Goal: Task Accomplishment & Management: Complete application form

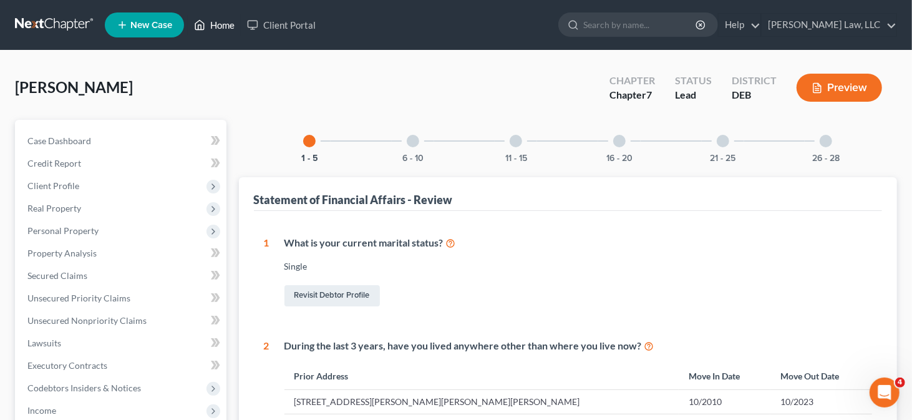
click at [221, 26] on link "Home" at bounding box center [214, 25] width 53 height 22
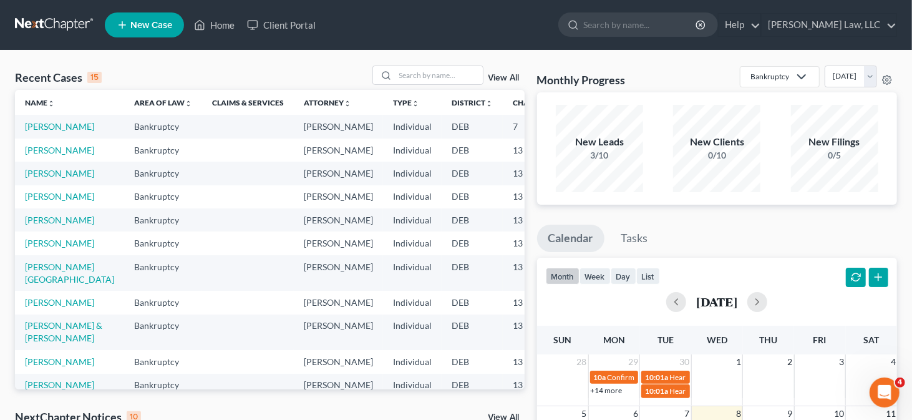
click at [153, 31] on link "New Case" at bounding box center [144, 24] width 79 height 25
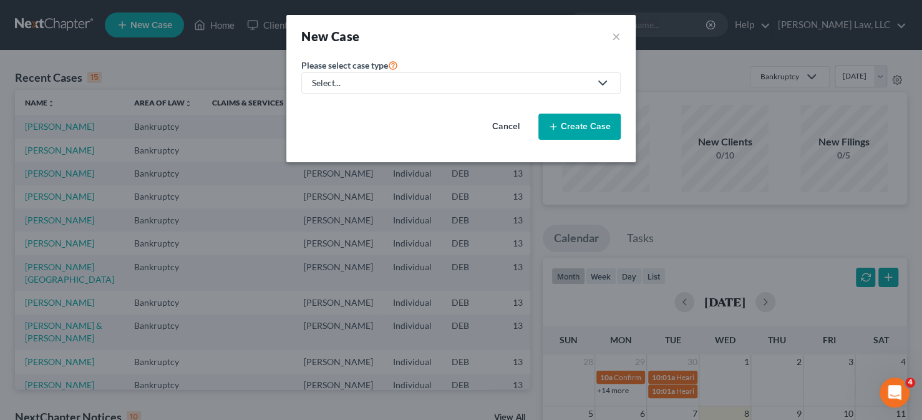
click at [529, 89] on link "Select..." at bounding box center [460, 82] width 319 height 21
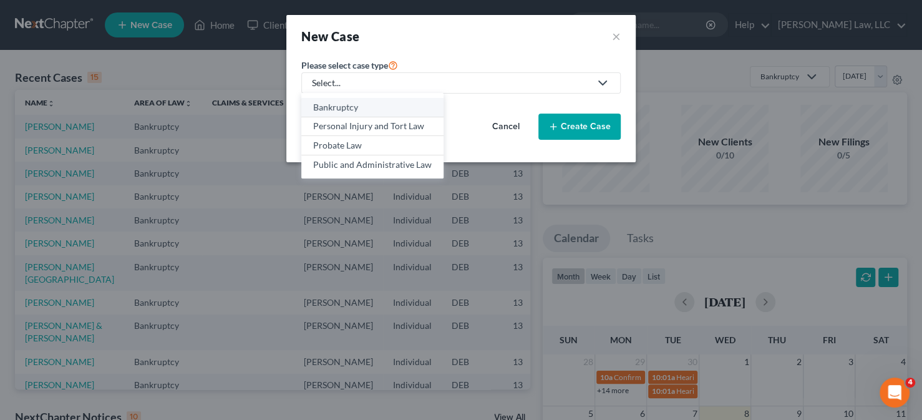
click at [386, 110] on div "Bankruptcy" at bounding box center [372, 107] width 119 height 12
select select "13"
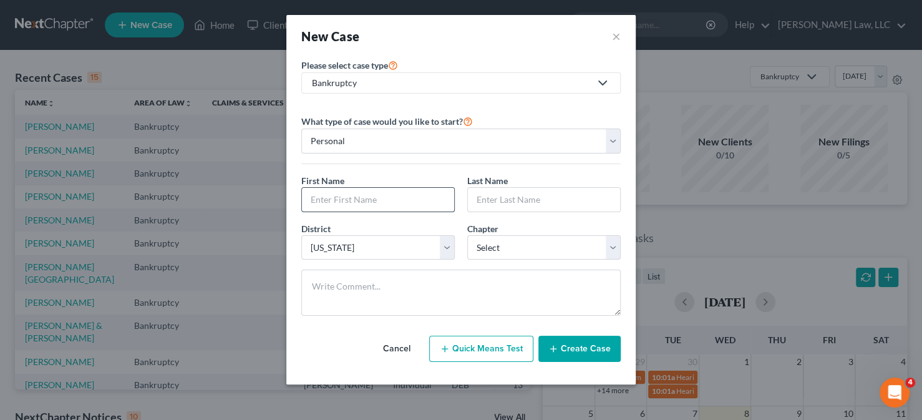
click at [369, 196] on input "text" at bounding box center [378, 200] width 152 height 24
type input "[PERSON_NAME]"
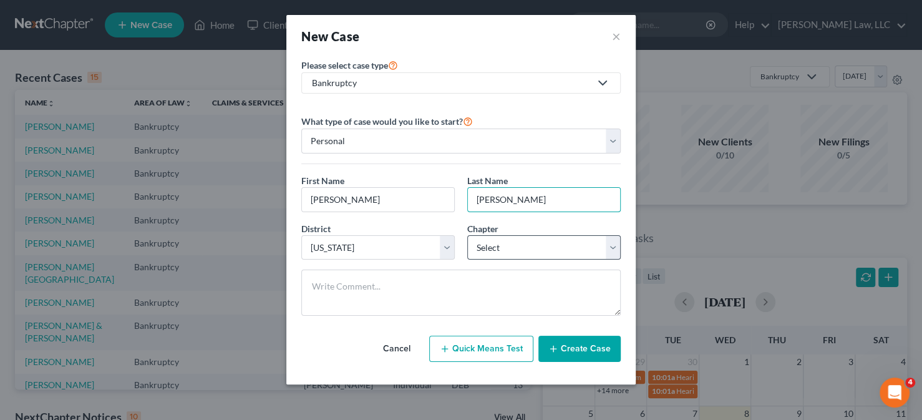
type input "[PERSON_NAME]"
click at [555, 246] on select "Select 7 11 12 13" at bounding box center [543, 247] width 153 height 25
select select "3"
click at [467, 235] on select "Select 7 11 12 13" at bounding box center [543, 247] width 153 height 25
click at [561, 348] on button "Create Case" at bounding box center [579, 349] width 82 height 26
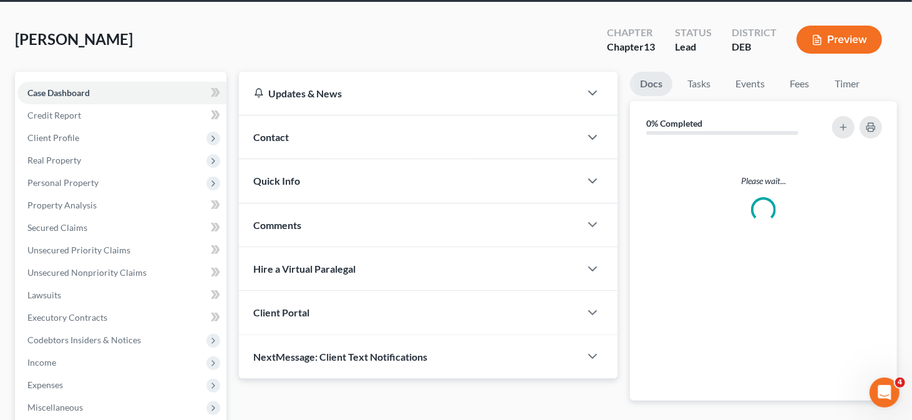
scroll to position [62, 0]
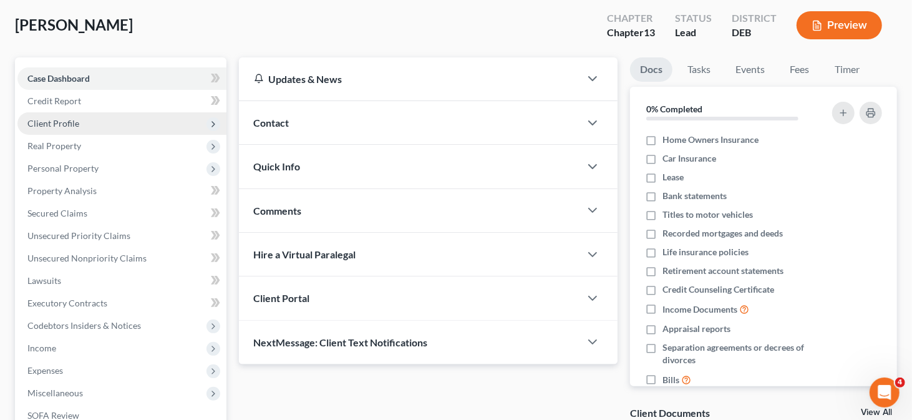
click at [57, 124] on span "Client Profile" at bounding box center [53, 123] width 52 height 11
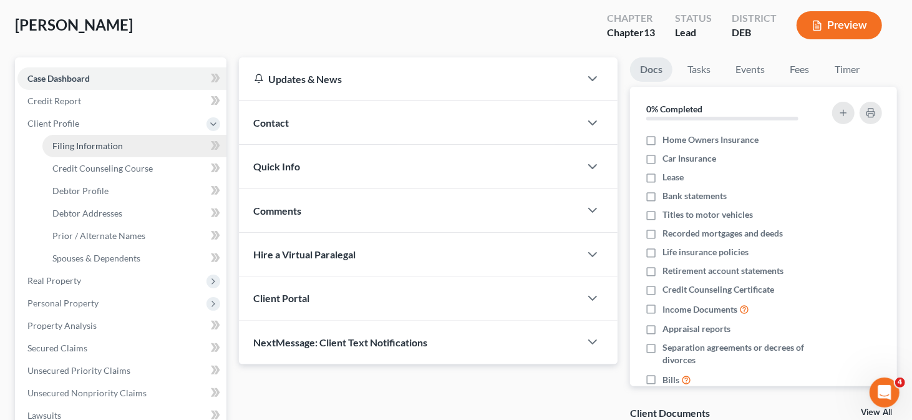
click at [71, 143] on span "Filing Information" at bounding box center [87, 145] width 70 height 11
select select "1"
select select "0"
select select "3"
select select "13"
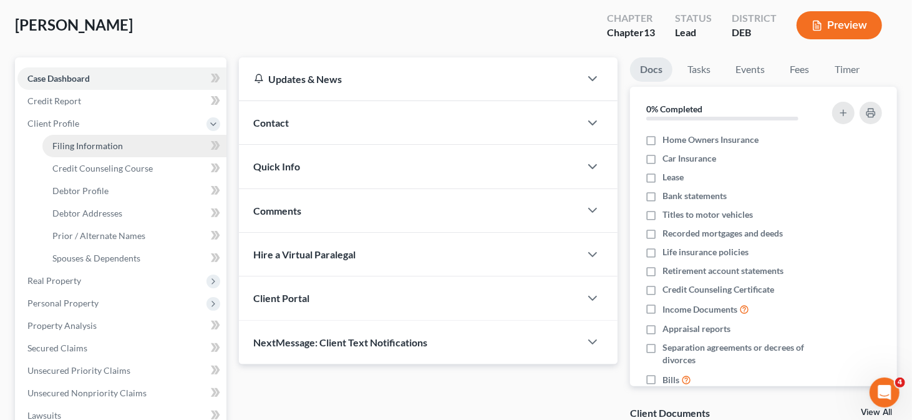
select select "7"
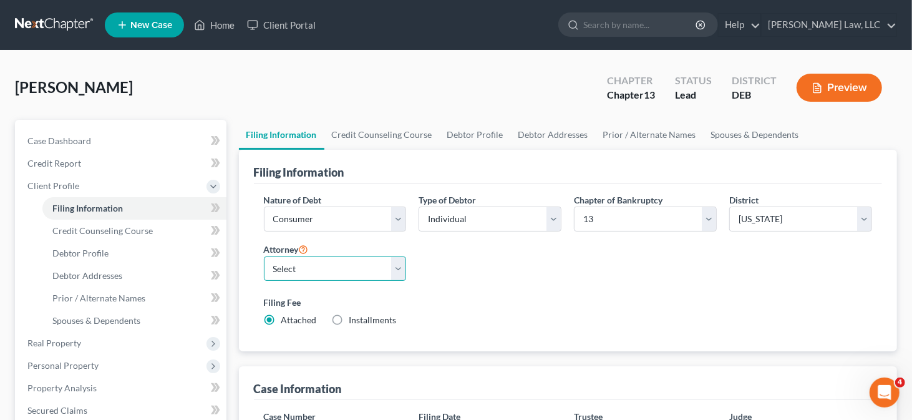
click at [395, 263] on select "Select [PERSON_NAME] - [PERSON_NAME] - [PERSON_NAME]" at bounding box center [335, 268] width 143 height 25
select select "0"
click at [264, 256] on select "Select [PERSON_NAME] - [PERSON_NAME] - [PERSON_NAME]" at bounding box center [335, 268] width 143 height 25
click at [465, 135] on link "Debtor Profile" at bounding box center [475, 135] width 71 height 30
select select "0"
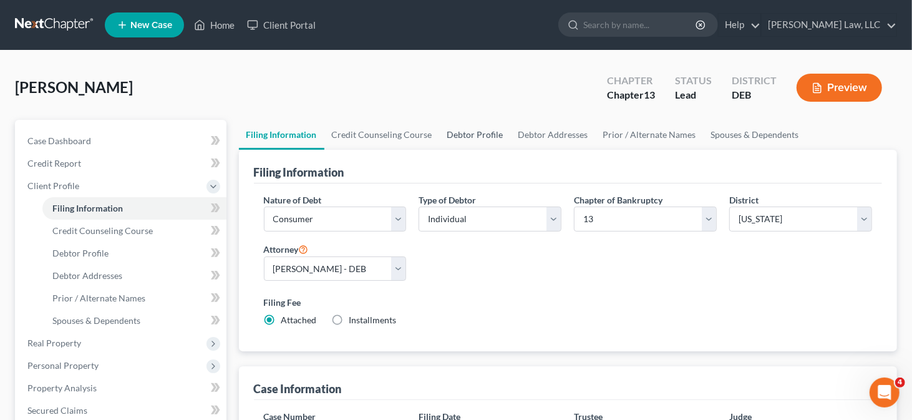
select select "0"
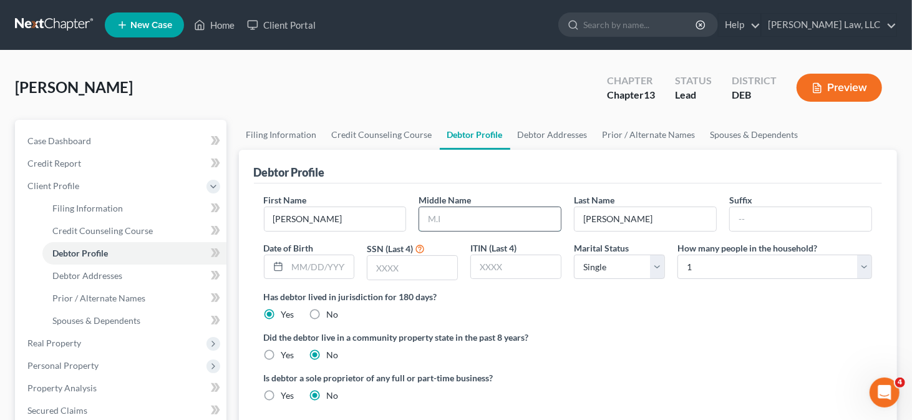
click at [445, 220] on input "text" at bounding box center [490, 219] width 142 height 24
type input "[PERSON_NAME]"
click at [377, 136] on link "Credit Counseling Course" at bounding box center [381, 135] width 115 height 30
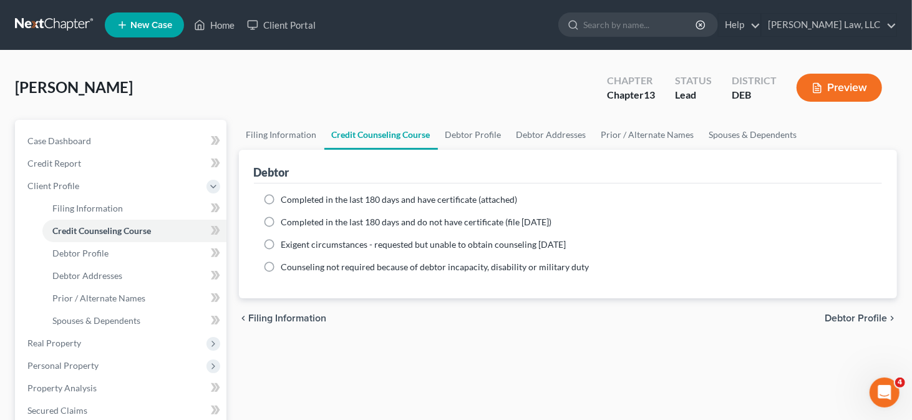
click at [316, 201] on span "Completed in the last 180 days and have certificate (attached)" at bounding box center [399, 199] width 236 height 11
click at [294, 201] on input "Completed in the last 180 days and have certificate (attached)" at bounding box center [290, 197] width 8 height 8
radio input "true"
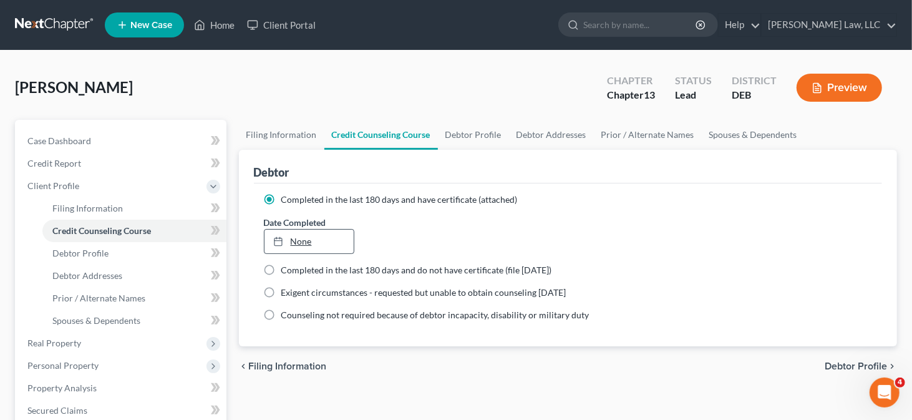
type input "[DATE]"
click at [303, 241] on link "[DATE]" at bounding box center [310, 242] width 90 height 24
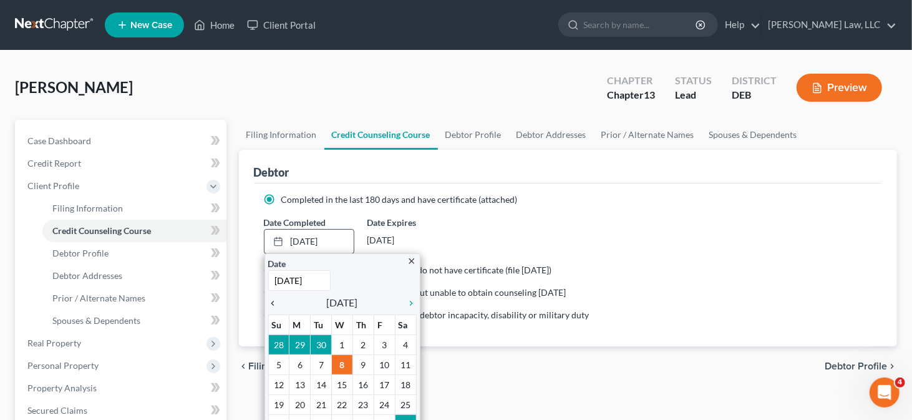
click at [271, 298] on icon "chevron_left" at bounding box center [276, 303] width 16 height 10
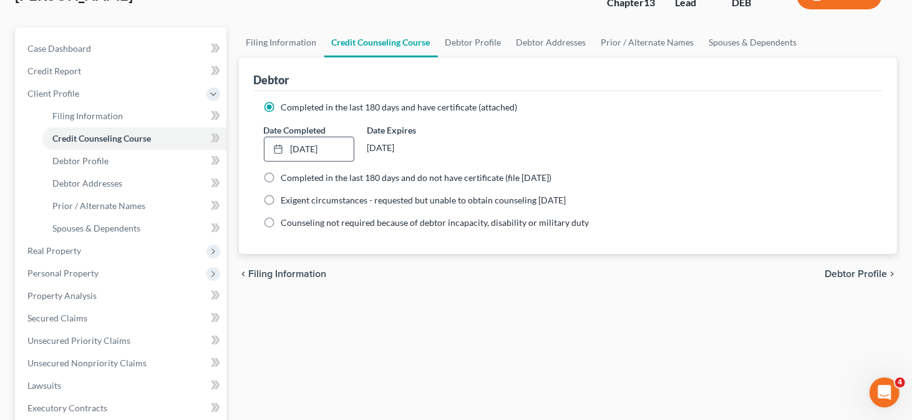
scroll to position [62, 0]
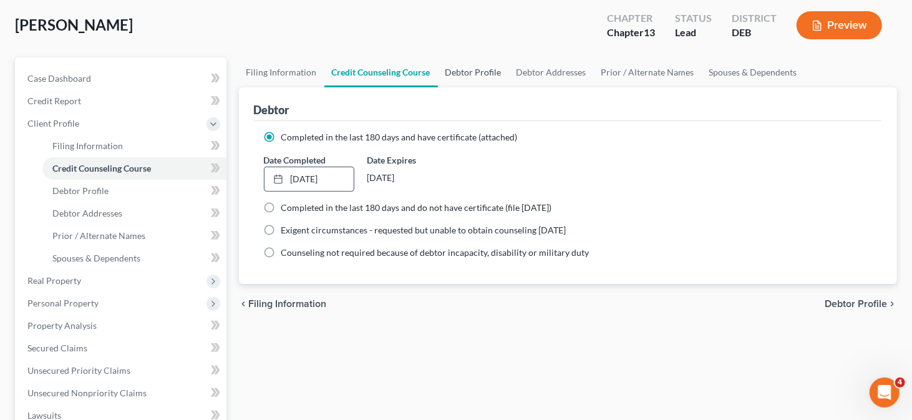
click at [458, 72] on link "Debtor Profile" at bounding box center [473, 72] width 71 height 30
select select "0"
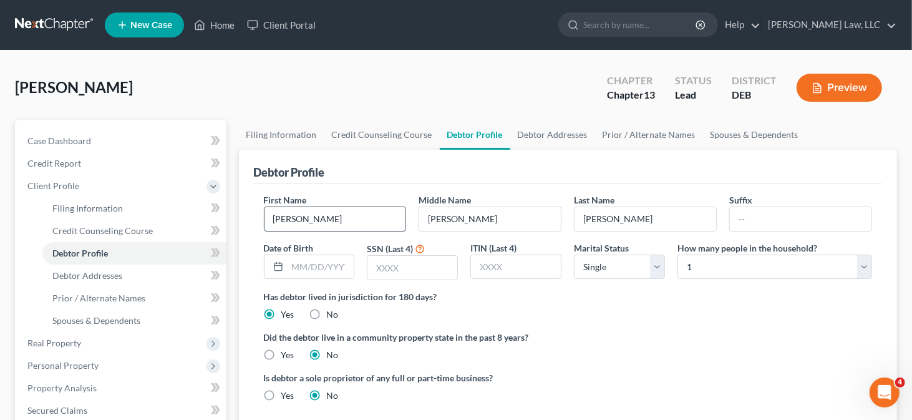
scroll to position [62, 0]
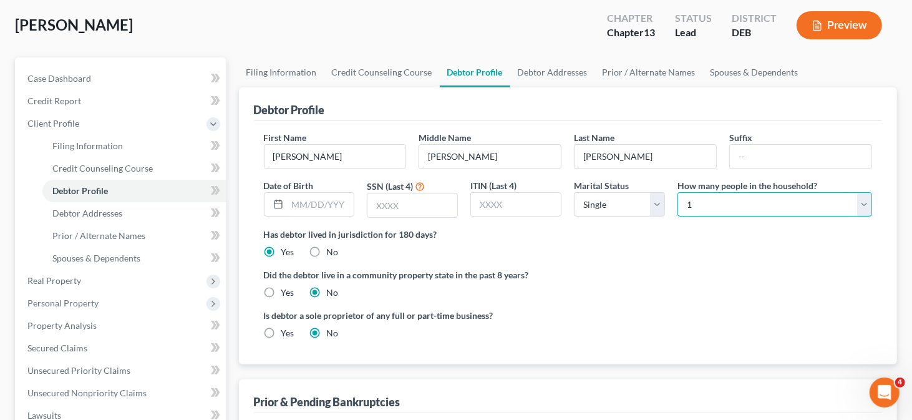
click at [765, 199] on select "Select 1 2 3 4 5 6 7 8 9 10 11 12 13 14 15 16 17 18 19 20" at bounding box center [775, 204] width 195 height 25
select select "3"
click at [678, 192] on select "Select 1 2 3 4 5 6 7 8 9 10 11 12 13 14 15 16 17 18 19 20" at bounding box center [775, 204] width 195 height 25
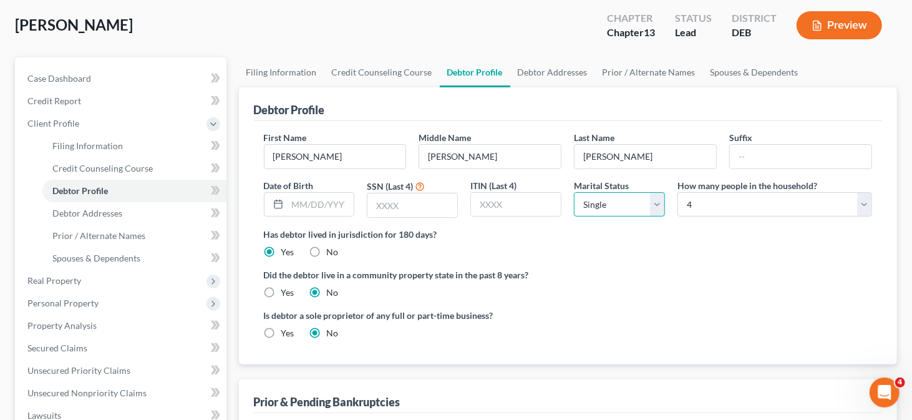
click at [603, 193] on select "Select Single Married Separated Divorced Widowed" at bounding box center [619, 204] width 91 height 25
select select "1"
click at [574, 192] on select "Select Single Married Separated Divorced Widowed" at bounding box center [619, 204] width 91 height 25
click at [311, 202] on input "text" at bounding box center [321, 205] width 67 height 24
type input "[DATE]"
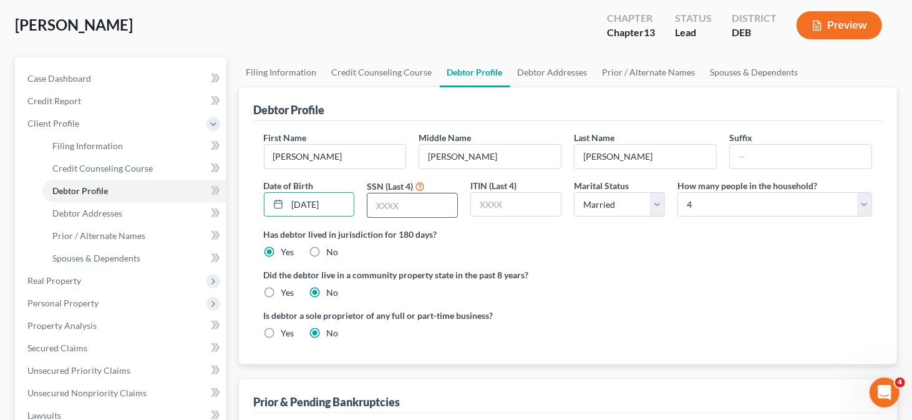
click at [422, 197] on input "text" at bounding box center [412, 205] width 90 height 24
type input "3809"
click at [577, 72] on link "Debtor Addresses" at bounding box center [552, 72] width 85 height 30
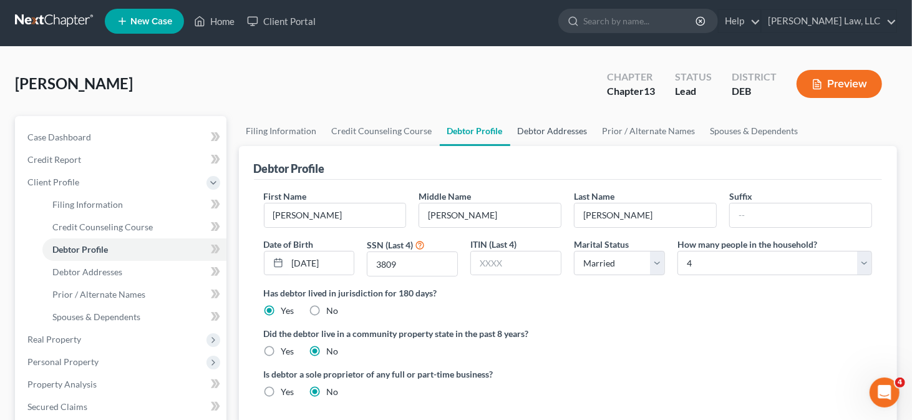
select select "0"
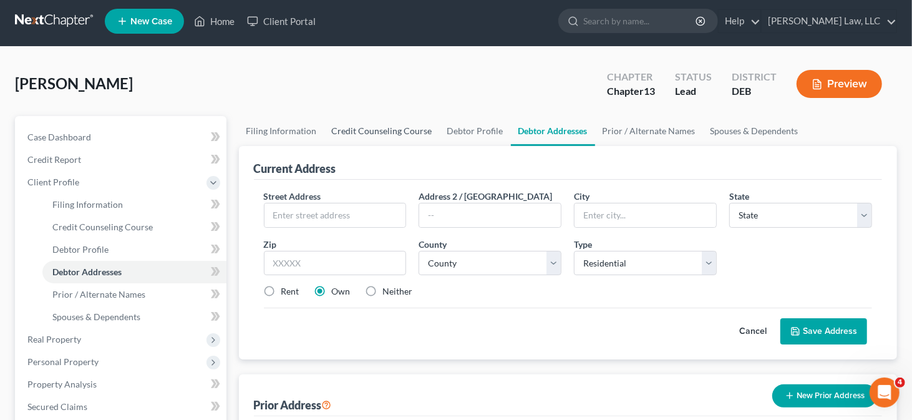
scroll to position [0, 0]
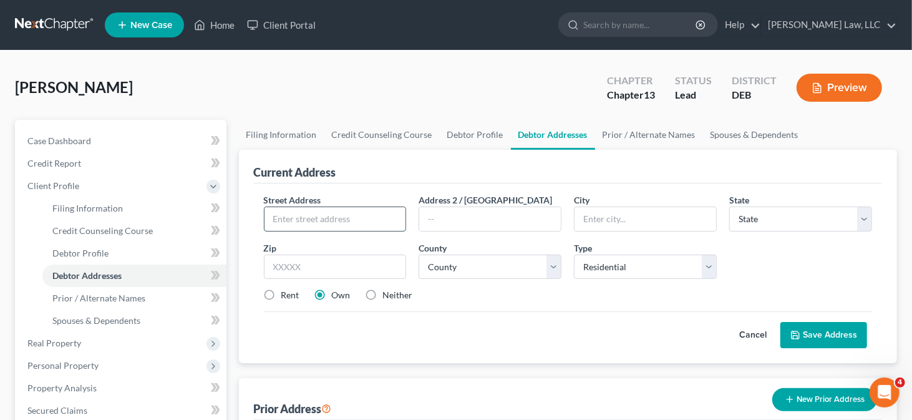
click at [314, 207] on input "text" at bounding box center [336, 219] width 142 height 24
paste input "[STREET_ADDRESS][PERSON_NAME]"
type input "[STREET_ADDRESS][PERSON_NAME]"
click at [283, 255] on input "text" at bounding box center [335, 267] width 143 height 25
type input "19734"
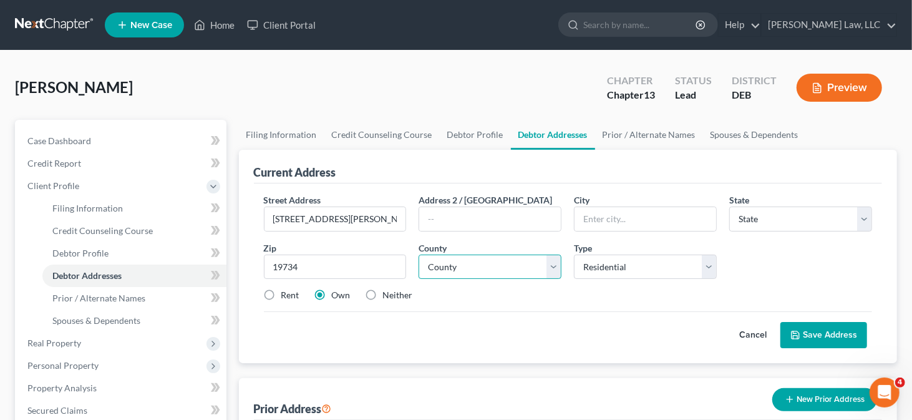
click at [442, 272] on select "County" at bounding box center [490, 267] width 143 height 25
type input "[PERSON_NAME]"
select select "7"
click at [457, 317] on div "Cancel Save Address" at bounding box center [568, 329] width 609 height 37
click at [459, 277] on select "County [GEOGRAPHIC_DATA] [GEOGRAPHIC_DATA] [GEOGRAPHIC_DATA]" at bounding box center [490, 267] width 143 height 25
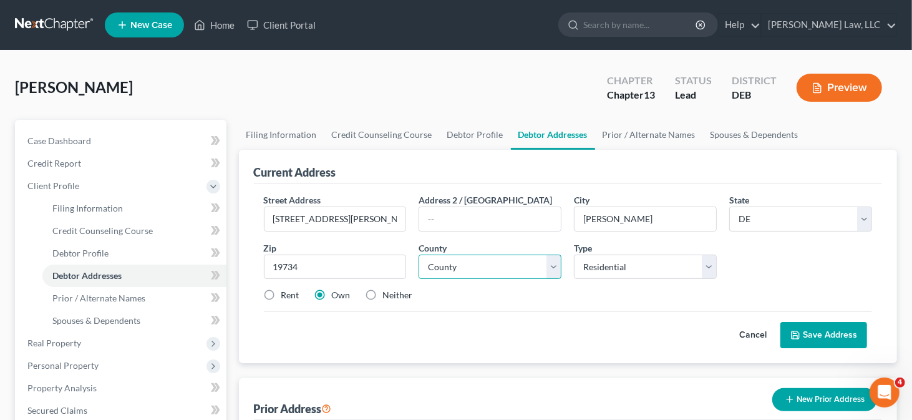
select select "1"
click at [419, 255] on select "County [GEOGRAPHIC_DATA] [GEOGRAPHIC_DATA] [GEOGRAPHIC_DATA]" at bounding box center [490, 267] width 143 height 25
click at [752, 134] on link "Spouses & Dependents" at bounding box center [754, 135] width 103 height 30
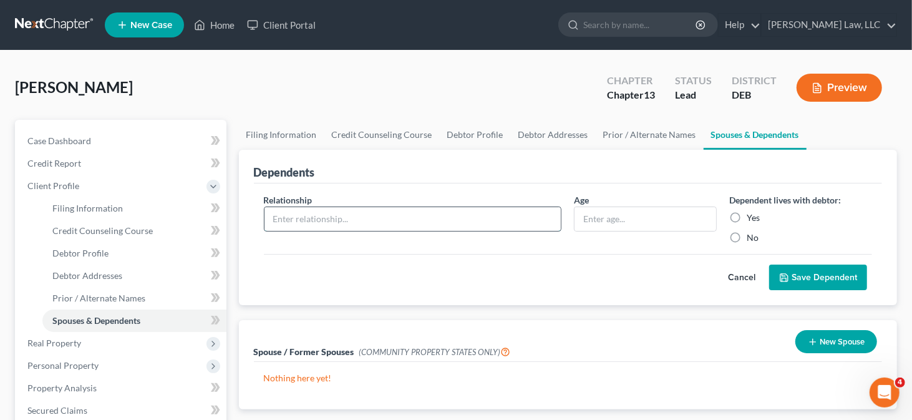
click at [402, 220] on input "text" at bounding box center [413, 219] width 297 height 24
type input "Wife"
click at [747, 216] on label "Yes" at bounding box center [753, 217] width 13 height 12
click at [752, 216] on input "Yes" at bounding box center [756, 215] width 8 height 8
radio input "true"
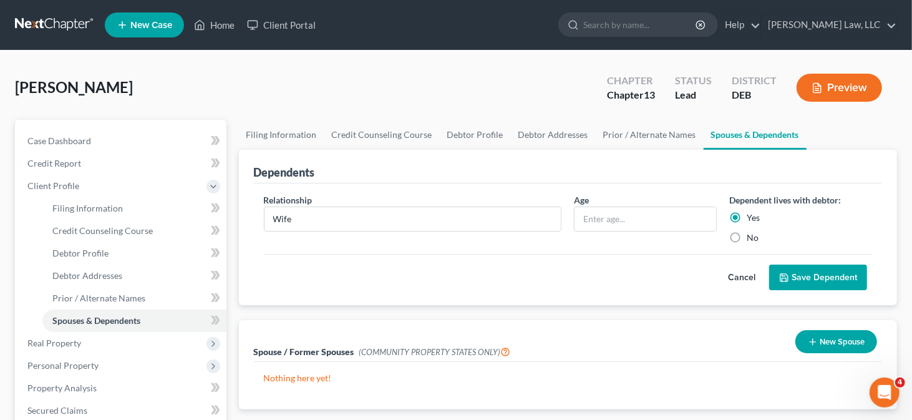
click at [807, 265] on button "Save Dependent" at bounding box center [818, 278] width 98 height 26
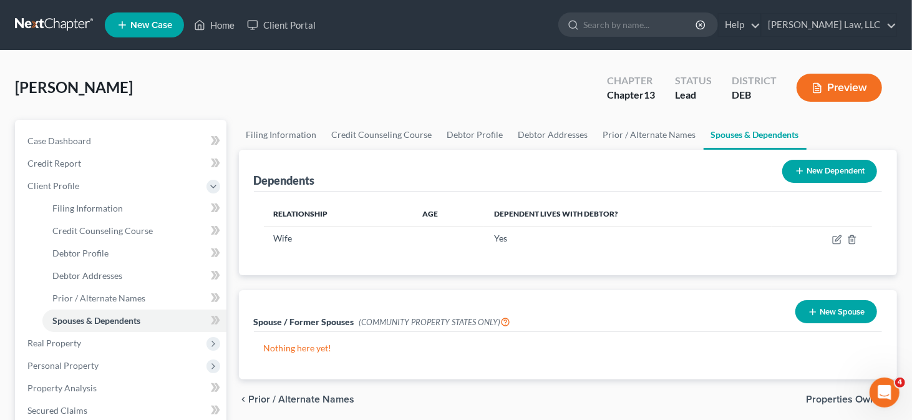
click at [838, 166] on button "New Dependent" at bounding box center [829, 171] width 95 height 23
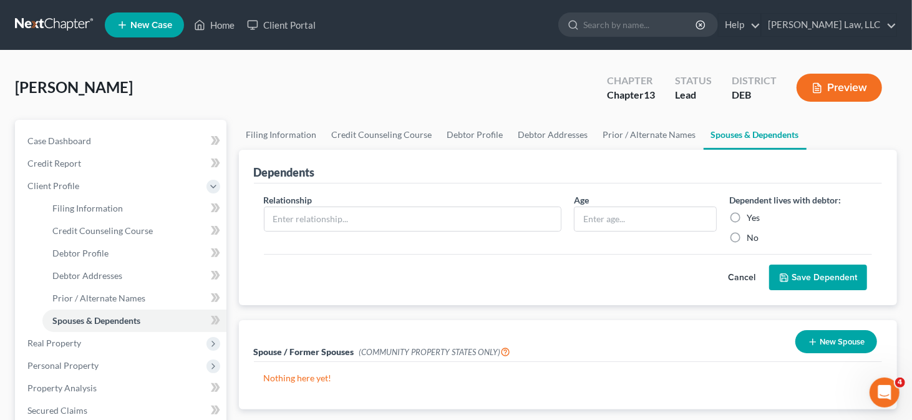
click at [407, 198] on div "Relationship *" at bounding box center [413, 218] width 311 height 51
click at [391, 210] on input "text" at bounding box center [413, 219] width 297 height 24
type input "Daughter"
drag, startPoint x: 656, startPoint y: 205, endPoint x: 651, endPoint y: 218, distance: 14.3
click at [656, 207] on div "Age" at bounding box center [645, 218] width 155 height 51
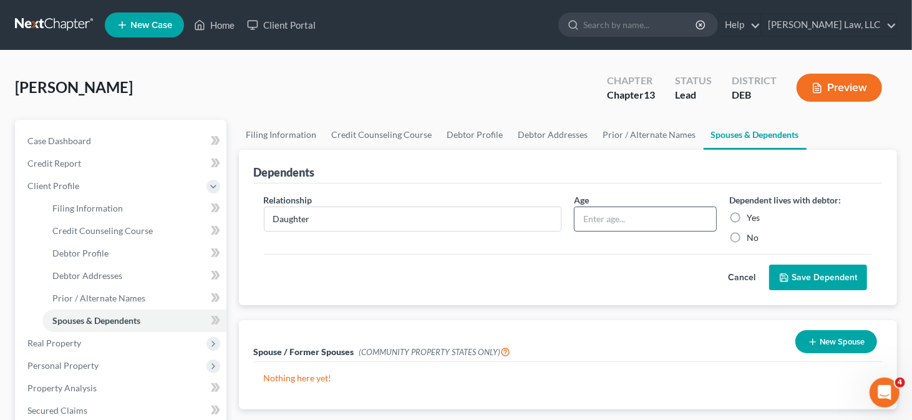
click at [651, 218] on input "text" at bounding box center [646, 219] width 142 height 24
type input "14"
click at [747, 218] on label "Yes" at bounding box center [753, 217] width 13 height 12
click at [752, 218] on input "Yes" at bounding box center [756, 215] width 8 height 8
radio input "true"
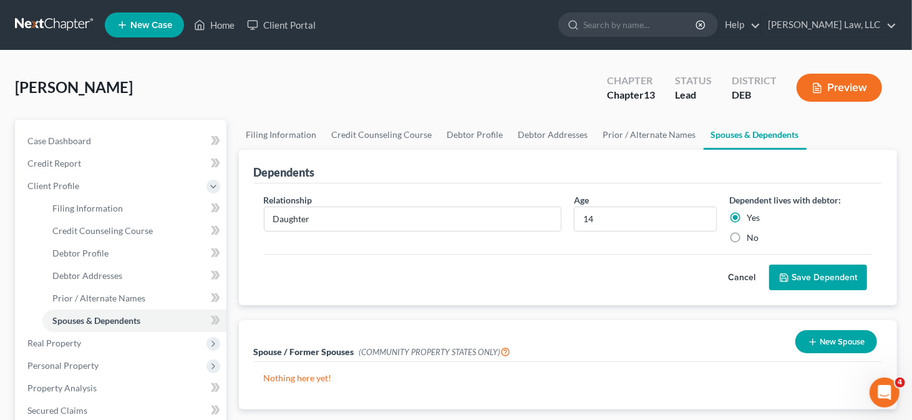
click at [786, 269] on button "Save Dependent" at bounding box center [818, 278] width 98 height 26
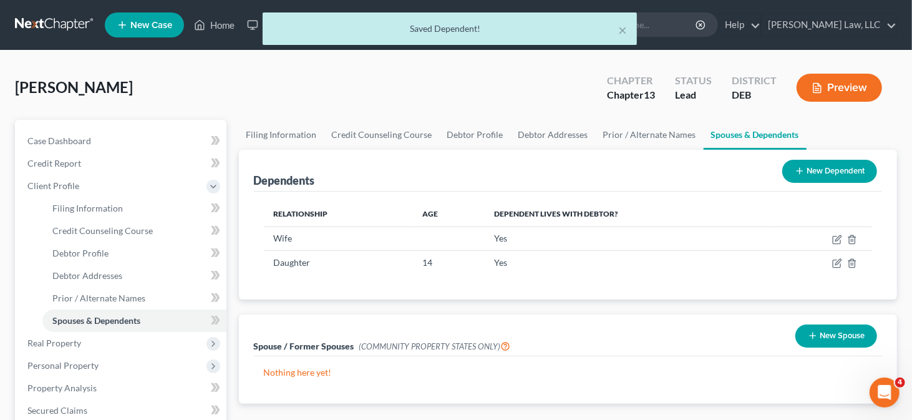
click at [822, 173] on button "New Dependent" at bounding box center [829, 171] width 95 height 23
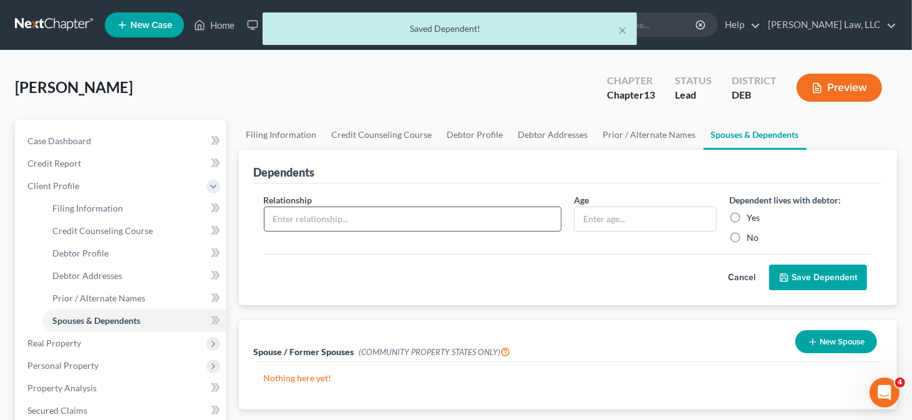
click at [333, 215] on input "text" at bounding box center [413, 219] width 297 height 24
type input "Daughter"
click at [610, 222] on input "text" at bounding box center [646, 219] width 142 height 24
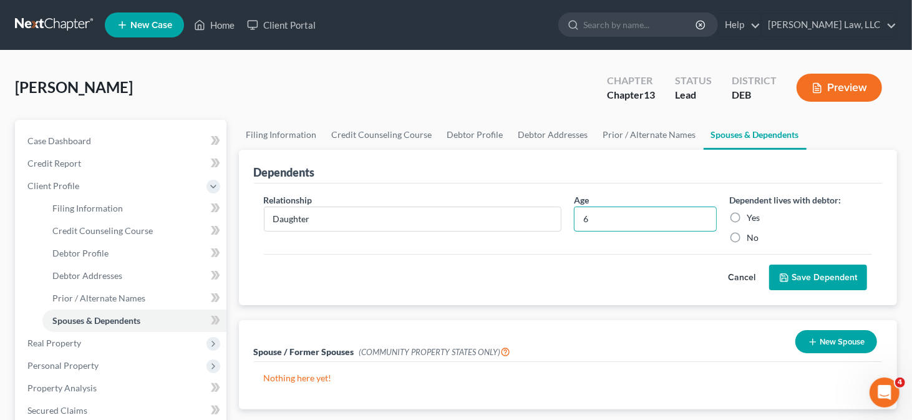
type input "6"
click at [746, 217] on div "Yes" at bounding box center [800, 217] width 143 height 12
click at [747, 215] on label "Yes" at bounding box center [753, 217] width 13 height 12
click at [752, 215] on input "Yes" at bounding box center [756, 215] width 8 height 8
radio input "true"
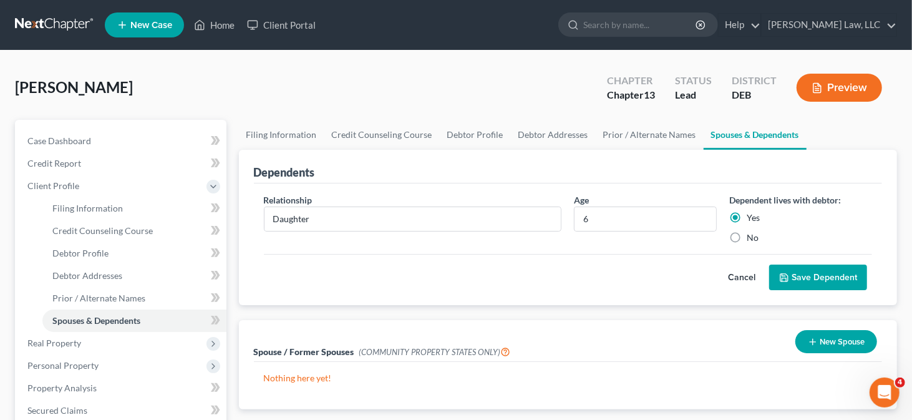
click at [792, 273] on button "Save Dependent" at bounding box center [818, 278] width 98 height 26
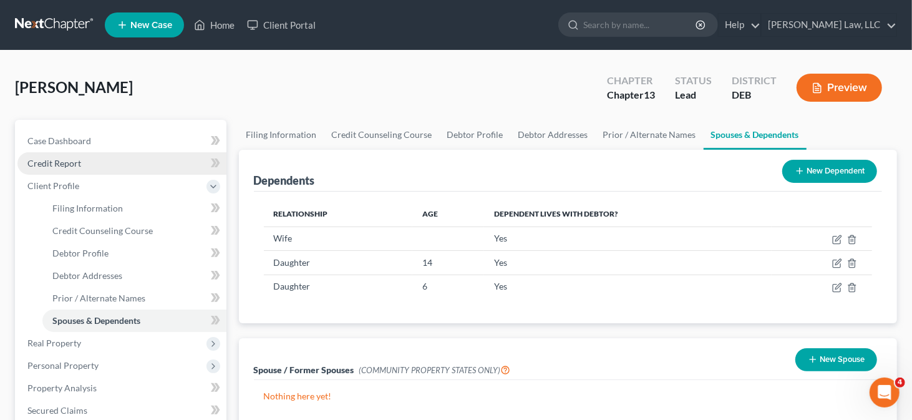
click at [74, 172] on link "Credit Report" at bounding box center [121, 163] width 209 height 22
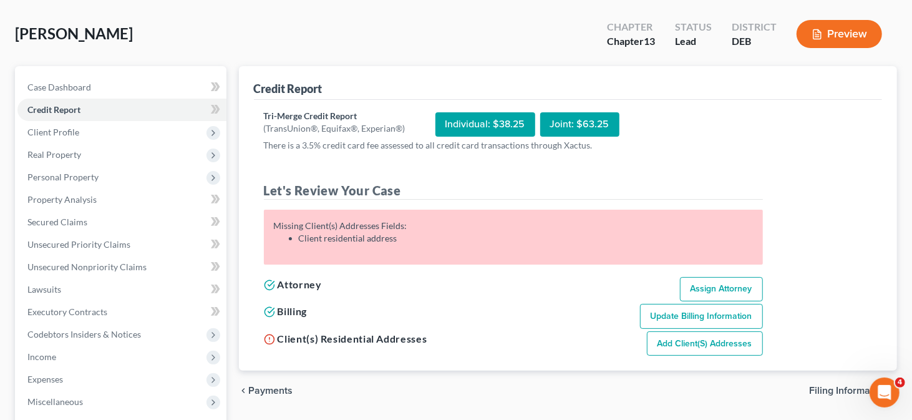
scroll to position [125, 0]
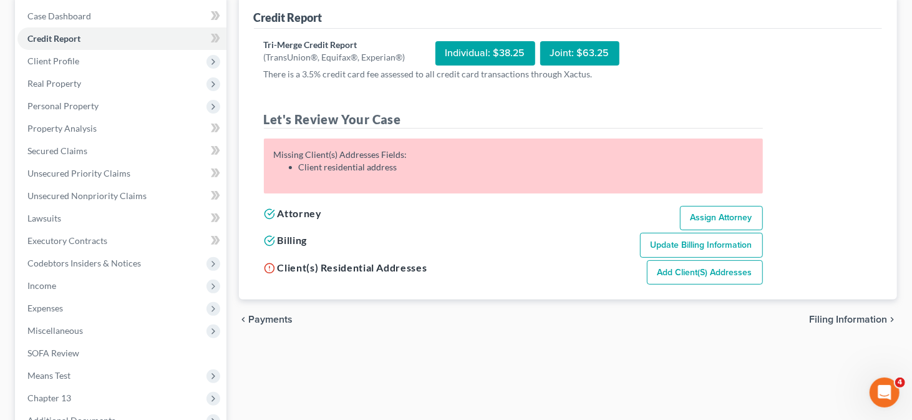
click at [686, 278] on link "Add Client(s) Addresses" at bounding box center [705, 272] width 116 height 25
select select "0"
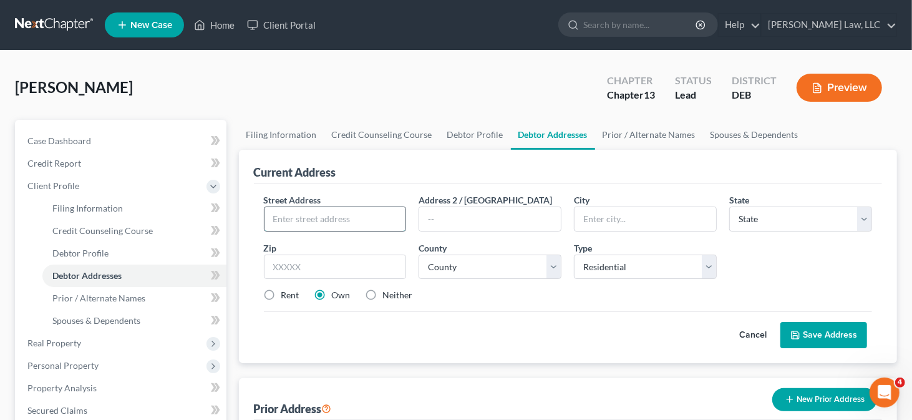
click at [326, 211] on input "text" at bounding box center [336, 219] width 142 height 24
paste input "[STREET_ADDRESS][PERSON_NAME]"
type input "[STREET_ADDRESS][PERSON_NAME]"
click at [321, 268] on input "text" at bounding box center [335, 267] width 143 height 25
type input "19734"
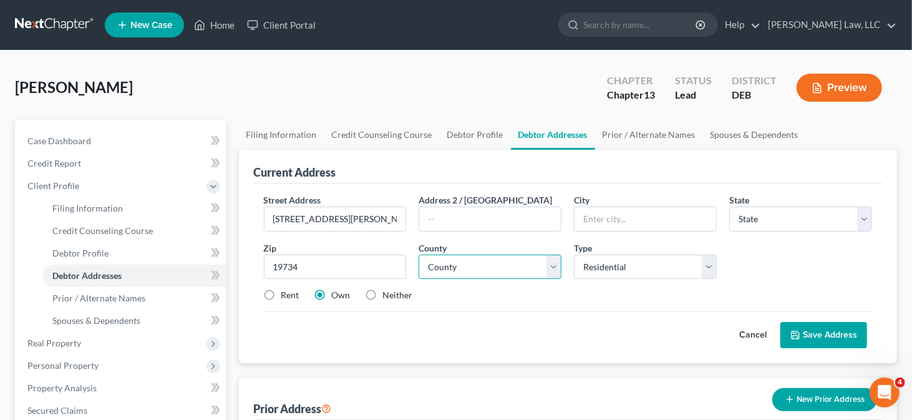
click at [447, 261] on select "County" at bounding box center [490, 267] width 143 height 25
type input "[PERSON_NAME]"
select select "7"
click at [561, 343] on div "Cancel Save Address" at bounding box center [568, 329] width 609 height 37
click at [523, 271] on select "County [GEOGRAPHIC_DATA] [GEOGRAPHIC_DATA] [GEOGRAPHIC_DATA]" at bounding box center [490, 267] width 143 height 25
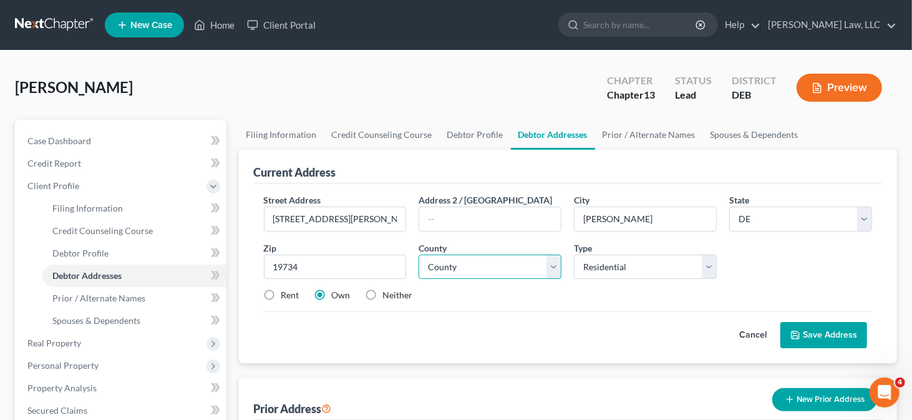
select select "1"
click at [419, 255] on select "County [GEOGRAPHIC_DATA] [GEOGRAPHIC_DATA] [GEOGRAPHIC_DATA]" at bounding box center [490, 267] width 143 height 25
click at [825, 338] on button "Save Address" at bounding box center [823, 335] width 87 height 26
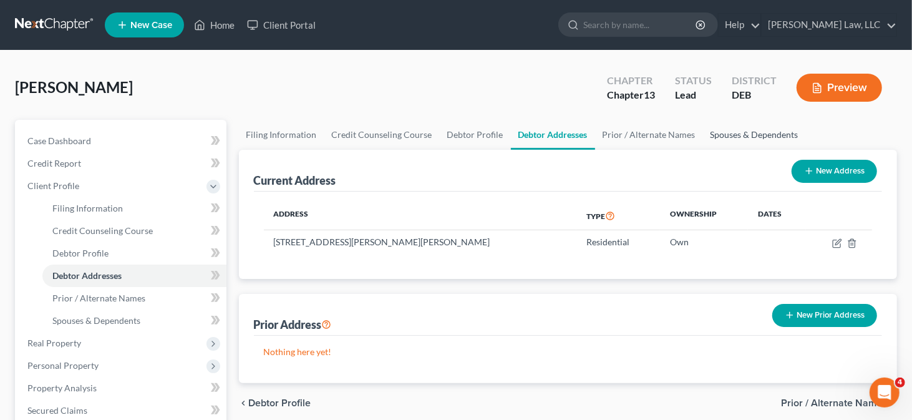
click at [703, 138] on link "Spouses & Dependents" at bounding box center [754, 135] width 103 height 30
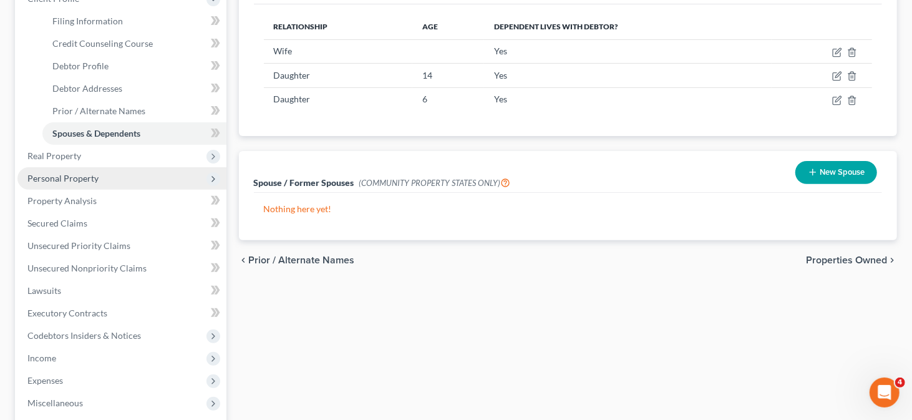
scroll to position [125, 0]
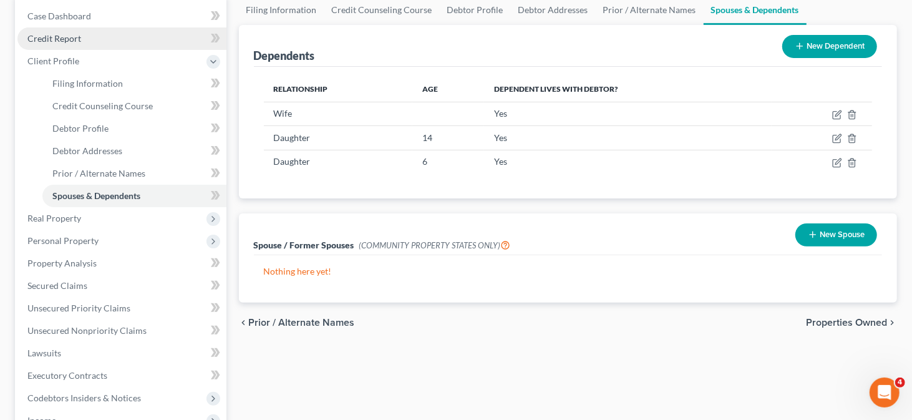
click at [84, 38] on link "Credit Report" at bounding box center [121, 38] width 209 height 22
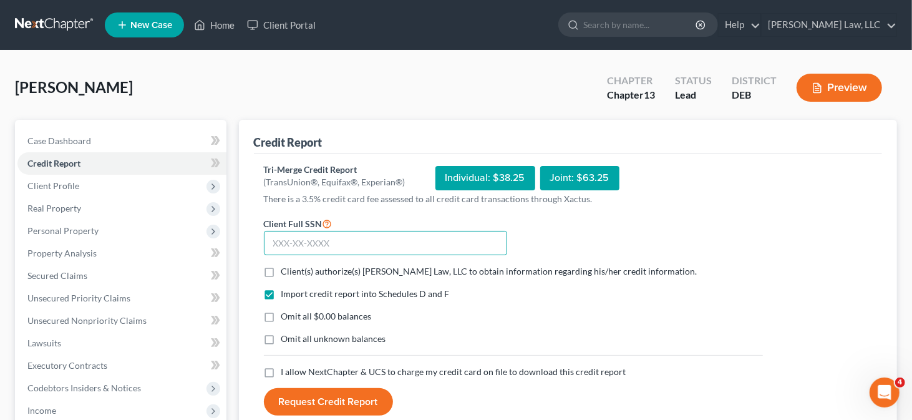
click at [333, 234] on input "text" at bounding box center [385, 243] width 243 height 25
click at [312, 238] on input "text" at bounding box center [385, 243] width 243 height 25
type input "177-62-3809"
click at [312, 271] on span "Client(s) authorize(s) [PERSON_NAME] Law, LLC to obtain information regarding h…" at bounding box center [489, 271] width 416 height 11
click at [294, 271] on input "Client(s) authorize(s) [PERSON_NAME] Law, LLC to obtain information regarding h…" at bounding box center [290, 269] width 8 height 8
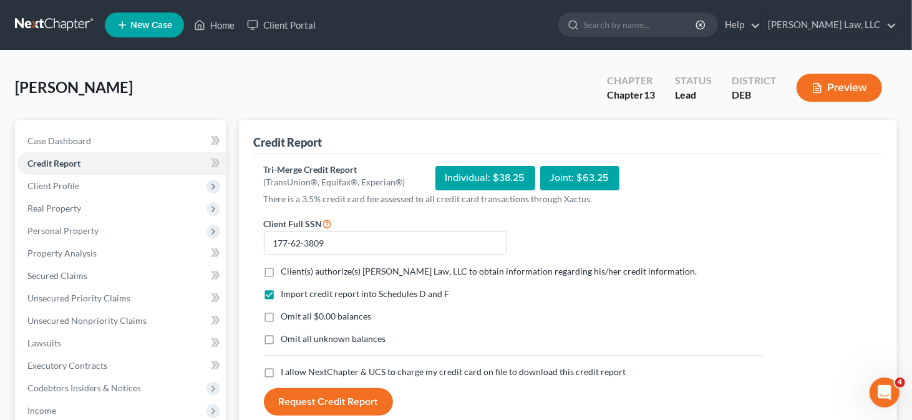
checkbox input "true"
click at [295, 371] on span "I allow NextChapter & UCS to charge my credit card on file to download this cre…" at bounding box center [453, 371] width 345 height 11
click at [294, 371] on input "I allow NextChapter & UCS to charge my credit card on file to download this cre…" at bounding box center [290, 370] width 8 height 8
checkbox input "true"
click at [316, 409] on button "Request Credit Report" at bounding box center [328, 401] width 129 height 27
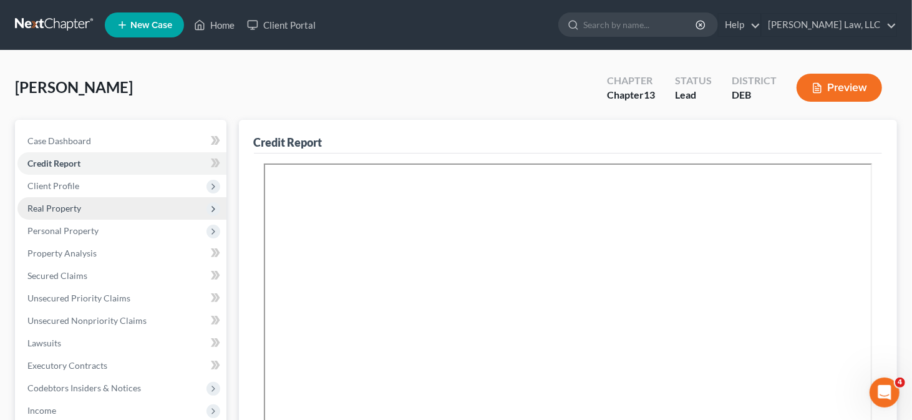
scroll to position [62, 0]
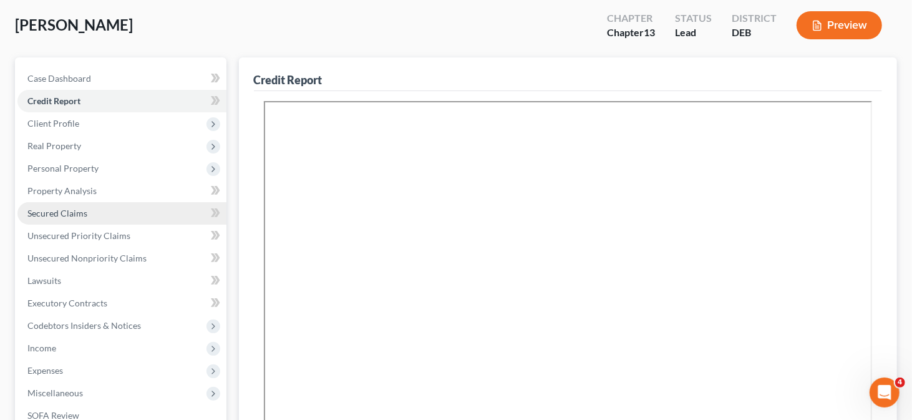
click at [63, 213] on span "Secured Claims" at bounding box center [57, 213] width 60 height 11
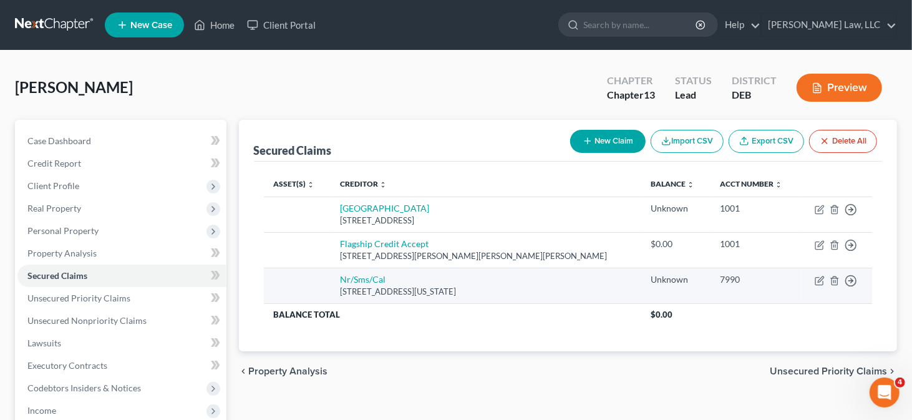
click at [819, 284] on td "Move to E Move to F Move to G Move to Notice Only" at bounding box center [835, 286] width 73 height 36
click at [819, 281] on icon "button" at bounding box center [820, 281] width 10 height 10
select select "39"
select select "0"
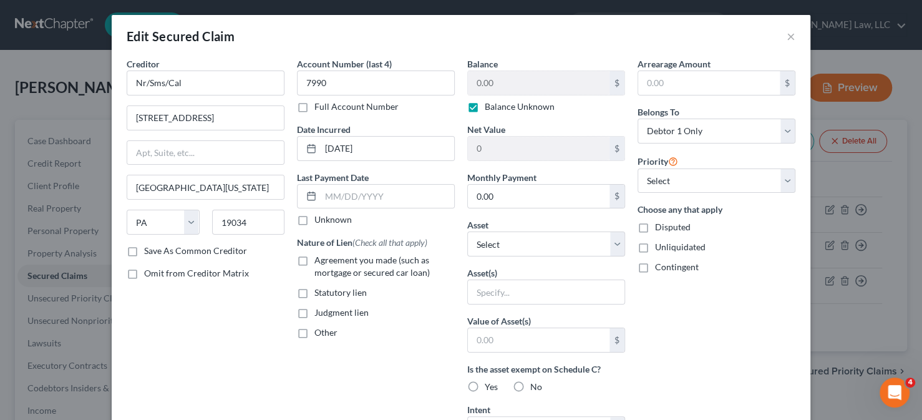
click at [485, 112] on label "Balance Unknown" at bounding box center [520, 106] width 70 height 12
click at [490, 109] on input "Balance Unknown" at bounding box center [494, 104] width 8 height 8
checkbox input "false"
type input "9"
click at [543, 171] on div "Monthly Payment 0.00 $" at bounding box center [546, 190] width 158 height 38
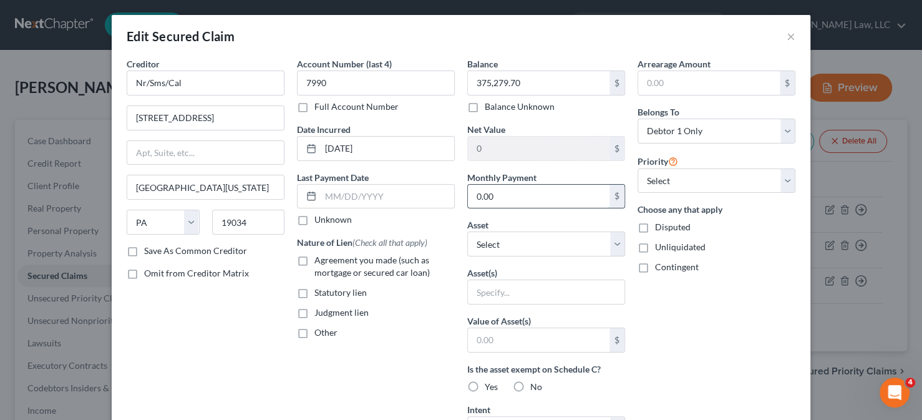
click at [490, 199] on input "0.00" at bounding box center [539, 197] width 142 height 24
type input "420,281.64"
click at [505, 198] on input "0.00" at bounding box center [539, 197] width 142 height 24
type input "3,406"
click at [514, 246] on select "Select Other Multiple Assets [STREET_ADDRESS][PERSON_NAME] - $0.0" at bounding box center [546, 243] width 158 height 25
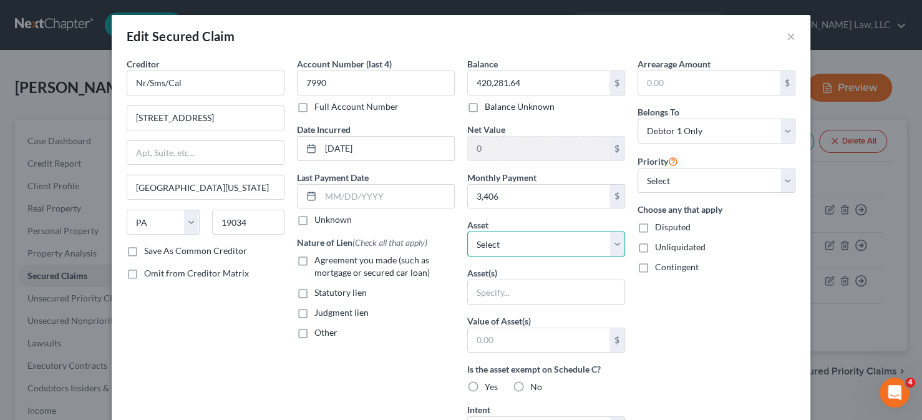
select select "2"
click at [467, 231] on select "Select Other Multiple Assets [STREET_ADDRESS][PERSON_NAME] - $0.0" at bounding box center [546, 243] width 158 height 25
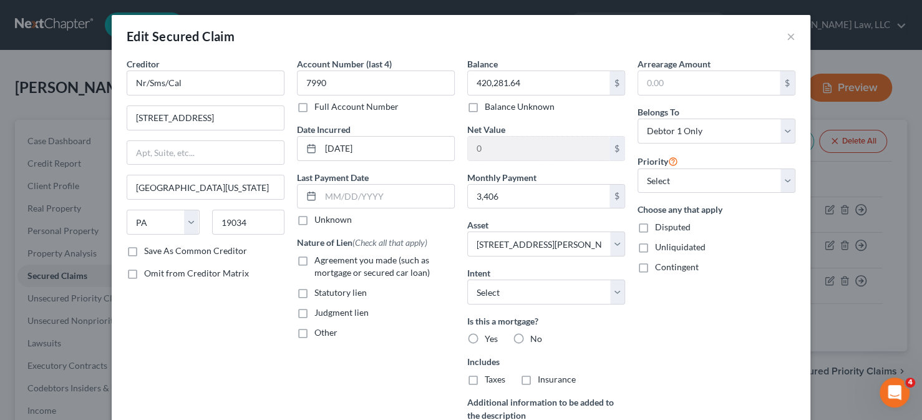
click at [485, 335] on label "Yes" at bounding box center [491, 339] width 13 height 12
click at [490, 335] on input "Yes" at bounding box center [494, 337] width 8 height 8
radio input "true"
click at [485, 374] on label "Taxes" at bounding box center [495, 379] width 21 height 12
click at [490, 374] on input "Taxes" at bounding box center [494, 377] width 8 height 8
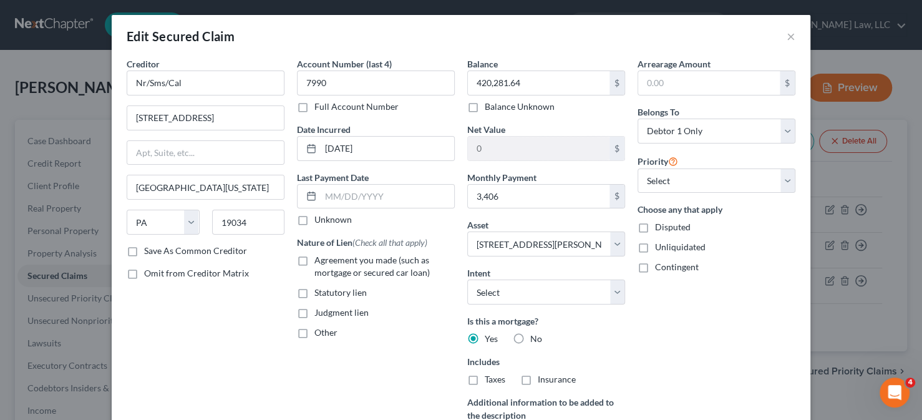
checkbox input "true"
click at [538, 381] on label "Insurance" at bounding box center [557, 379] width 38 height 12
click at [543, 381] on input "Insurance" at bounding box center [547, 377] width 8 height 8
checkbox input "true"
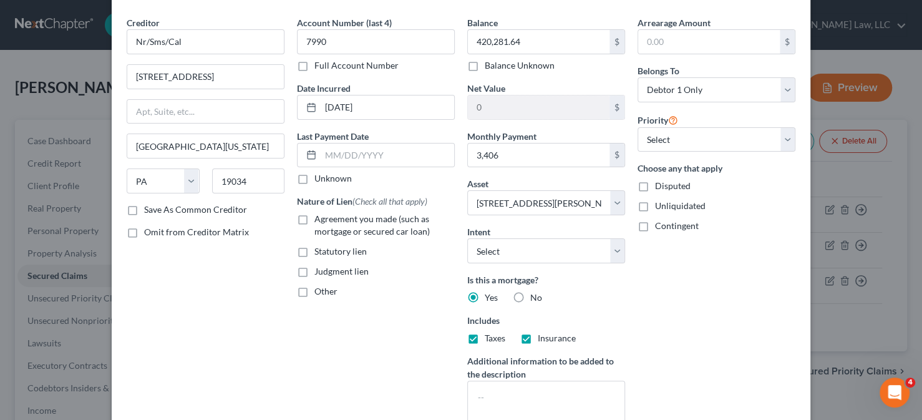
scroll to position [62, 0]
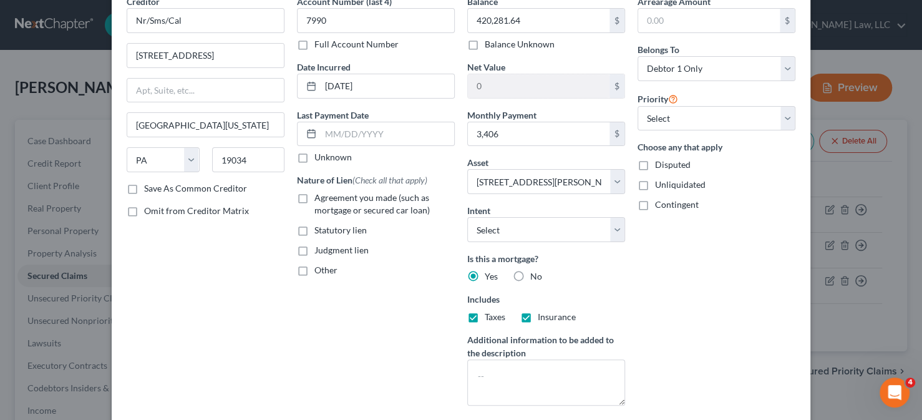
click at [314, 200] on label "Agreement you made (such as mortgage or secured car loan)" at bounding box center [384, 204] width 140 height 25
click at [319, 200] on input "Agreement you made (such as mortgage or secured car loan)" at bounding box center [323, 196] width 8 height 8
checkbox input "true"
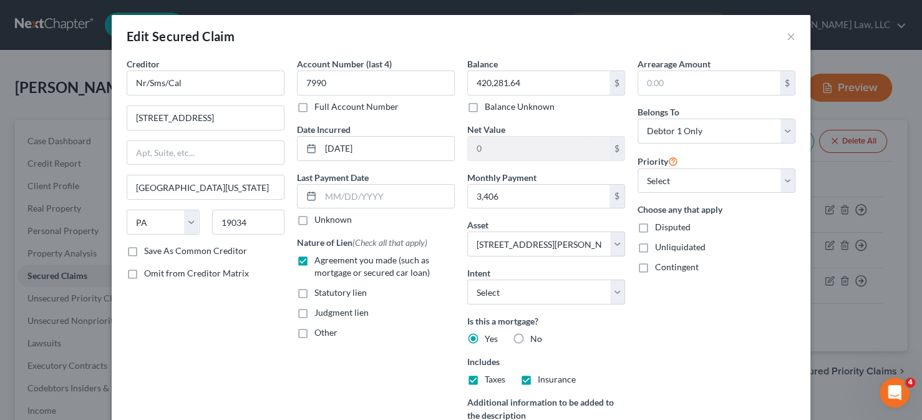
scroll to position [125, 0]
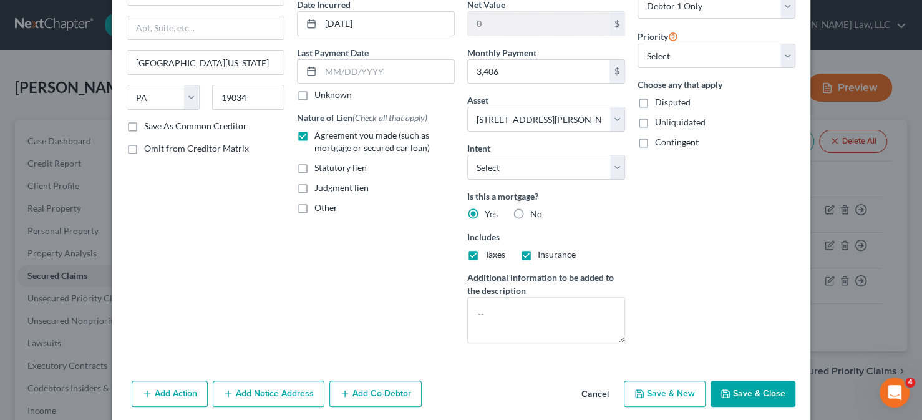
click at [726, 396] on icon "button" at bounding box center [726, 394] width 10 height 10
select select
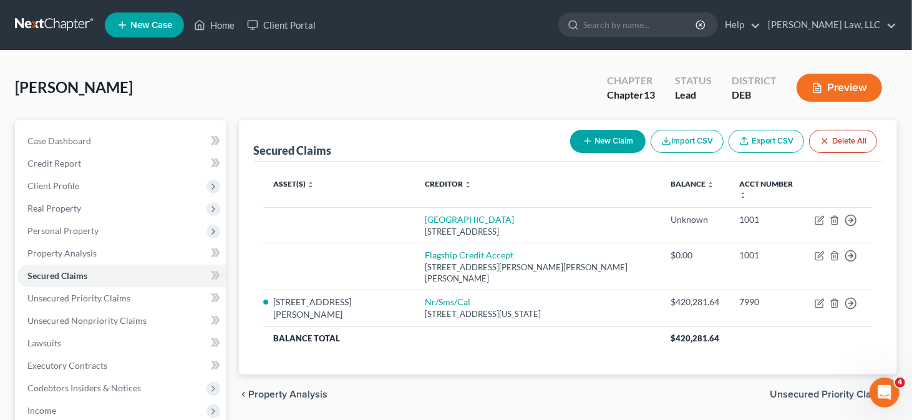
click at [595, 141] on button "New Claim" at bounding box center [607, 141] width 75 height 23
select select "0"
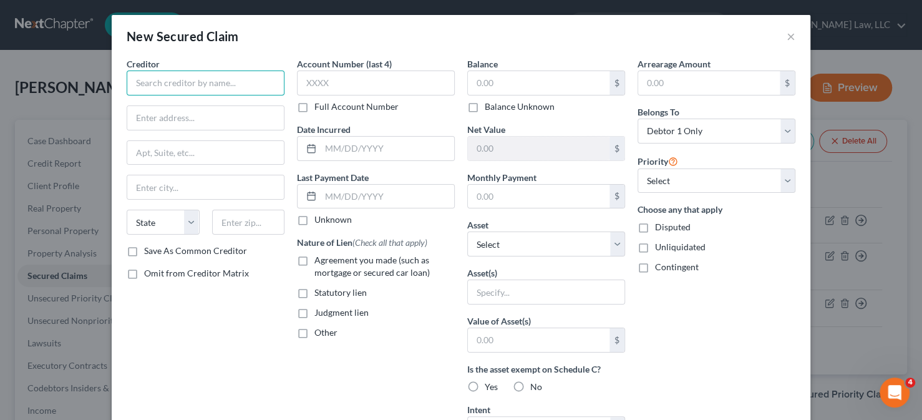
click at [223, 85] on input "text" at bounding box center [206, 82] width 158 height 25
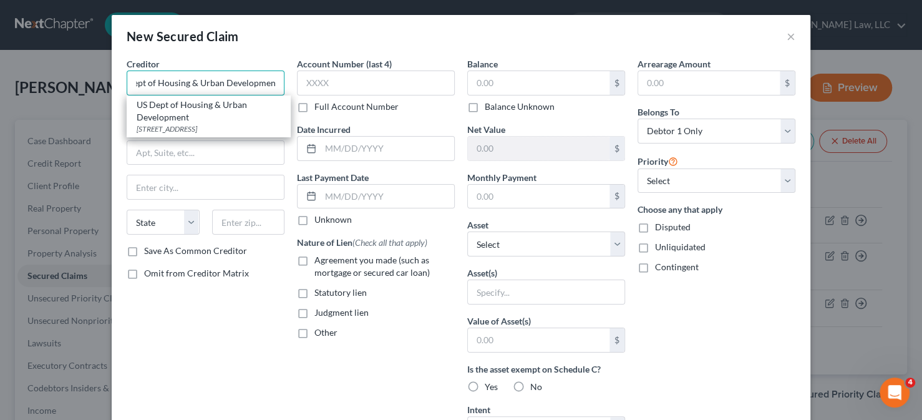
type input "US Dept of Housing & Urban Development"
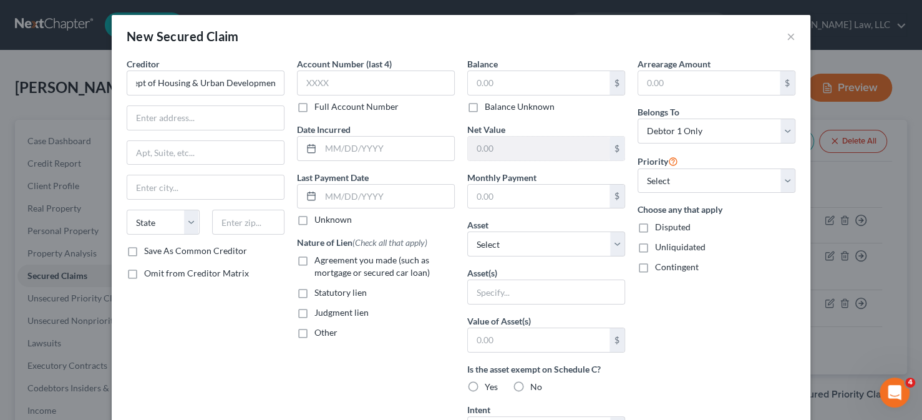
scroll to position [0, 0]
click at [245, 123] on input "text" at bounding box center [205, 118] width 157 height 24
type input "[STREET_ADDRESS]"
click at [227, 229] on input "text" at bounding box center [248, 222] width 73 height 25
paste input "19107"
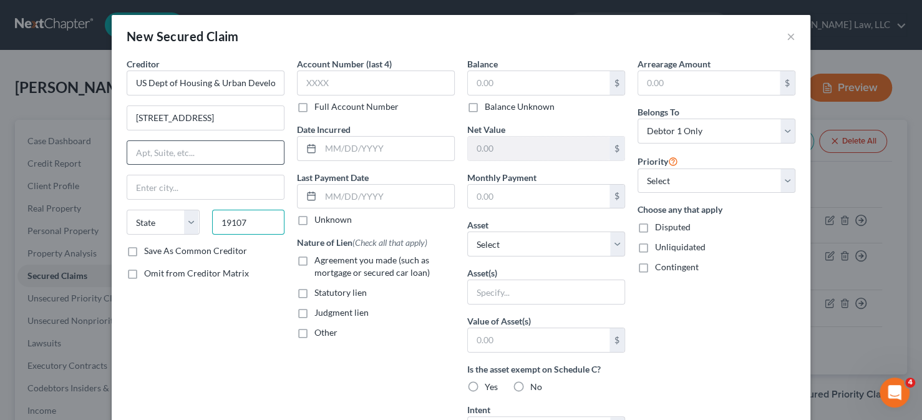
type input "19107"
type input "[GEOGRAPHIC_DATA]"
select select "39"
click at [208, 152] on input "text" at bounding box center [205, 153] width 157 height 24
click at [144, 253] on label "Save As Common Creditor" at bounding box center [195, 251] width 103 height 12
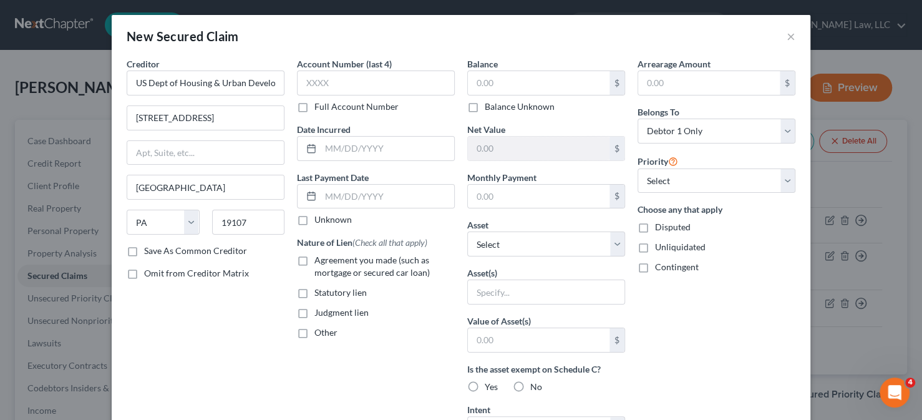
click at [149, 253] on input "Save As Common Creditor" at bounding box center [153, 249] width 8 height 8
checkbox input "true"
click at [500, 89] on input "text" at bounding box center [539, 83] width 142 height 24
type input "102,849"
click at [455, 216] on div "Account Number (last 4) Full Account Number Date Incurred Last Payment Date Unk…" at bounding box center [376, 335] width 170 height 556
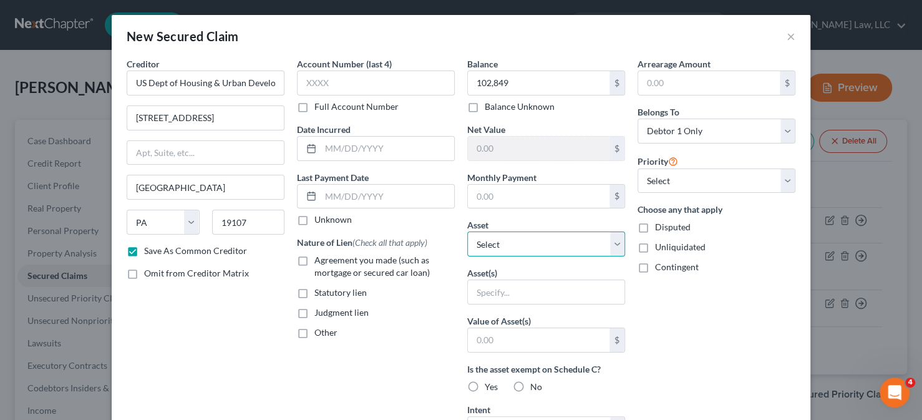
click at [556, 235] on select "Select Other Multiple Assets [STREET_ADDRESS][PERSON_NAME] - $0.0" at bounding box center [546, 243] width 158 height 25
click at [450, 244] on div "Account Number (last 4) Full Account Number Date Incurred Last Payment Date Unk…" at bounding box center [376, 335] width 170 height 556
click at [453, 199] on div "Account Number (last 4) Full Account Number Date Incurred Last Payment Date Unk…" at bounding box center [376, 335] width 170 height 556
click at [710, 334] on div "Arrearage Amount $ Belongs To * Select Debtor 1 Only Debtor 2 Only Debtor 1 And…" at bounding box center [716, 335] width 170 height 556
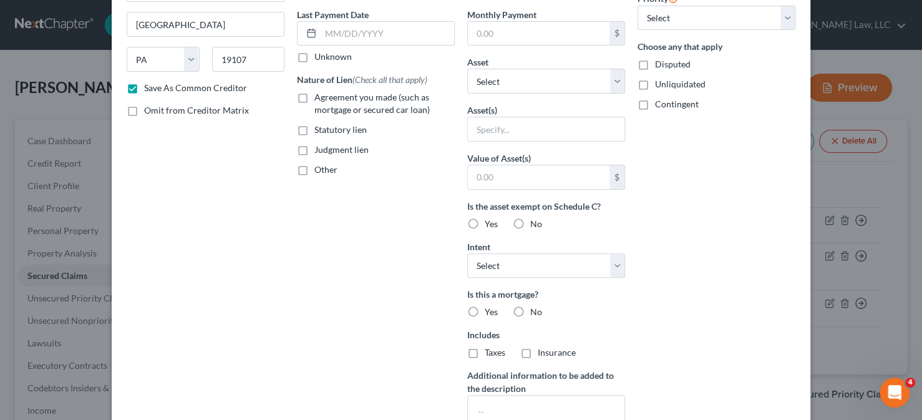
scroll to position [187, 0]
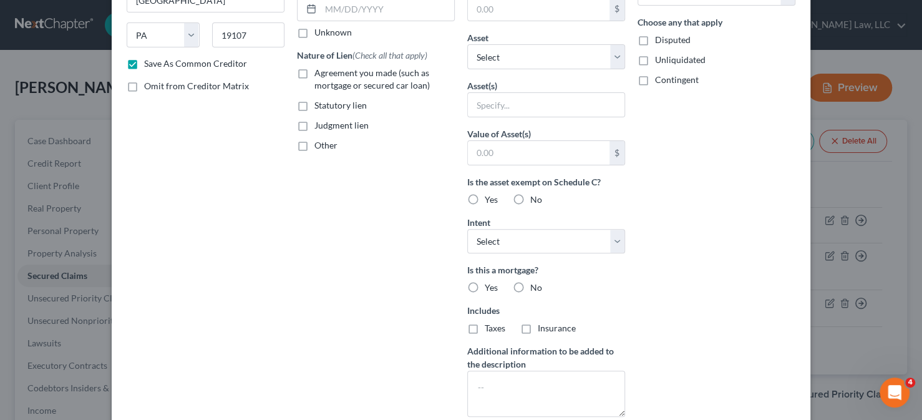
click at [485, 284] on span "Yes" at bounding box center [491, 287] width 13 height 11
click at [490, 284] on input "Yes" at bounding box center [494, 285] width 8 height 8
radio input "true"
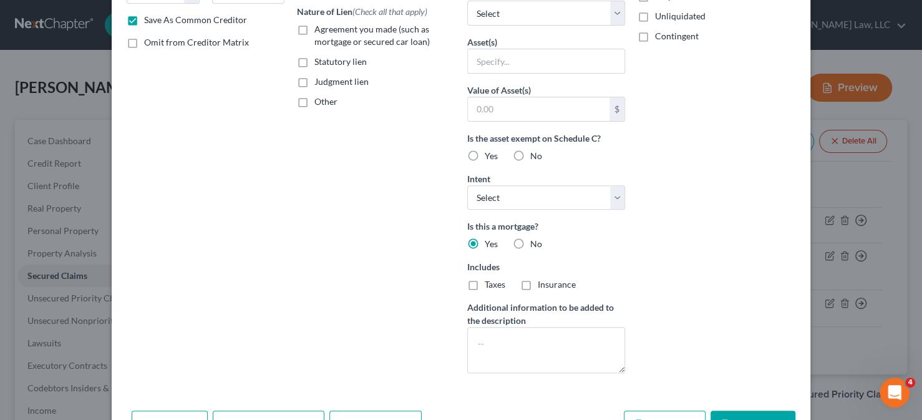
scroll to position [270, 0]
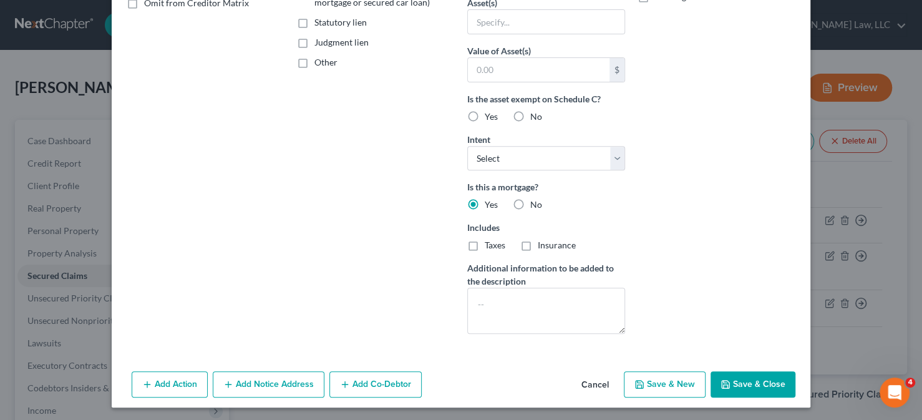
click at [750, 385] on button "Save & Close" at bounding box center [753, 384] width 85 height 26
checkbox input "false"
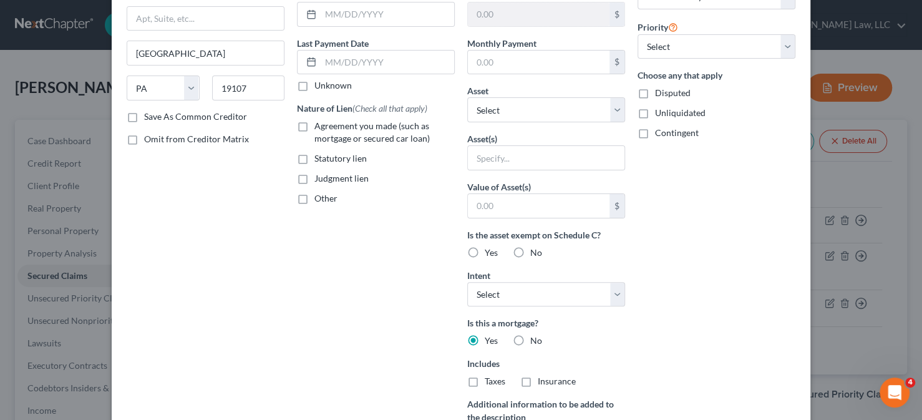
type input "102,849.00"
type input "0"
type input "0.00"
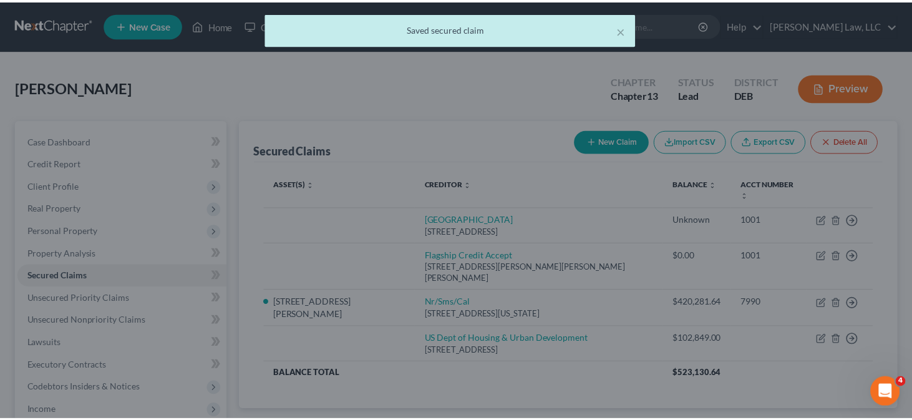
scroll to position [0, 0]
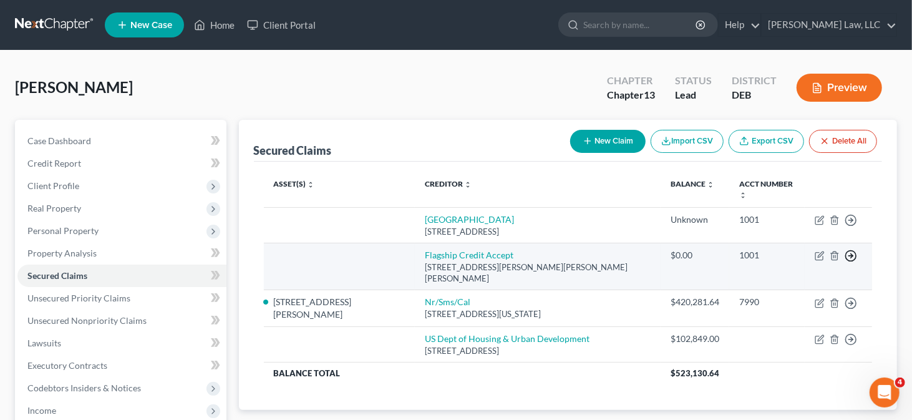
click at [854, 250] on icon "button" at bounding box center [851, 256] width 12 height 12
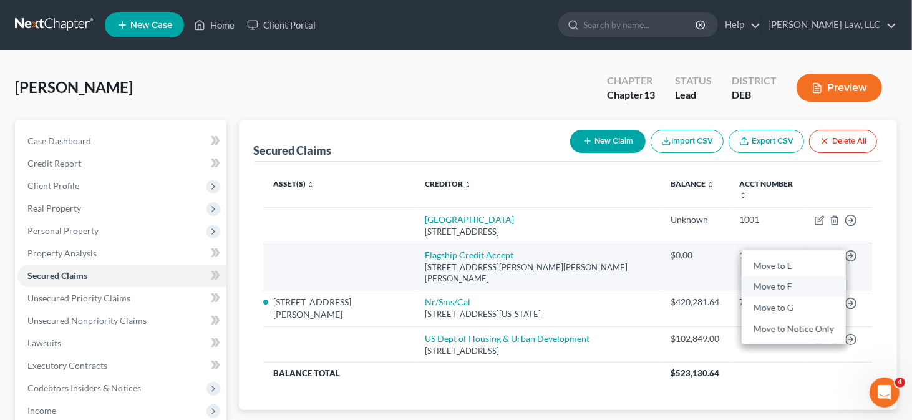
click at [807, 276] on link "Move to F" at bounding box center [794, 286] width 104 height 21
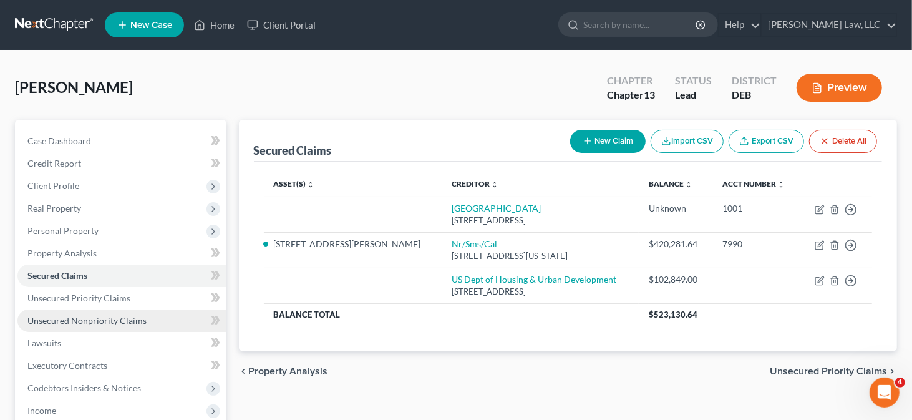
click at [111, 319] on span "Unsecured Nonpriority Claims" at bounding box center [86, 320] width 119 height 11
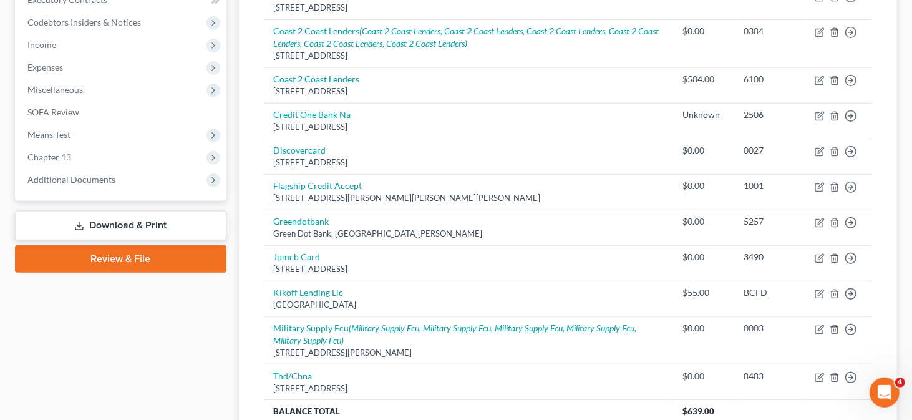
scroll to position [374, 0]
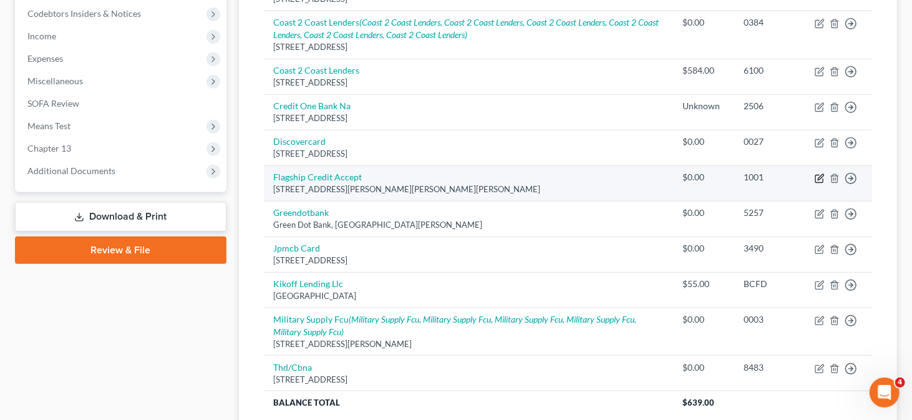
click at [817, 176] on icon "button" at bounding box center [820, 178] width 10 height 10
select select "39"
select select "0"
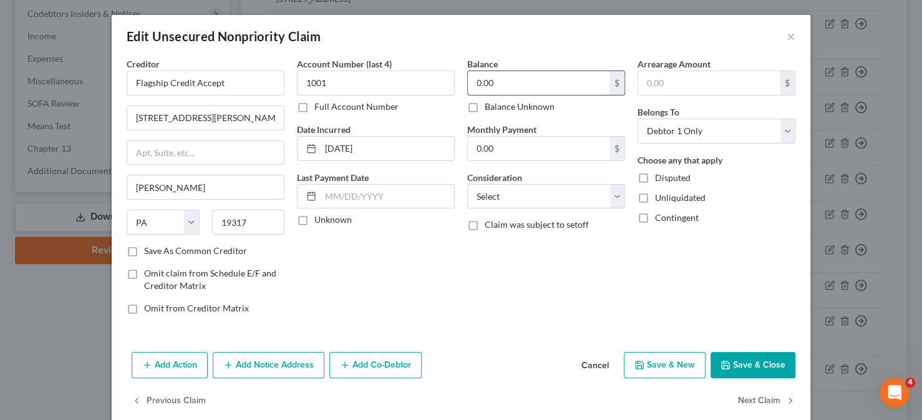
click at [515, 87] on input "0.00" at bounding box center [539, 83] width 142 height 24
type input "23,730"
drag, startPoint x: 391, startPoint y: 85, endPoint x: 263, endPoint y: 67, distance: 129.2
click at [263, 67] on div "Creditor * Flagship Credit Accept [GEOGRAPHIC_DATA][PERSON_NAME] [US_STATE] AK …" at bounding box center [460, 190] width 681 height 267
type input "3809"
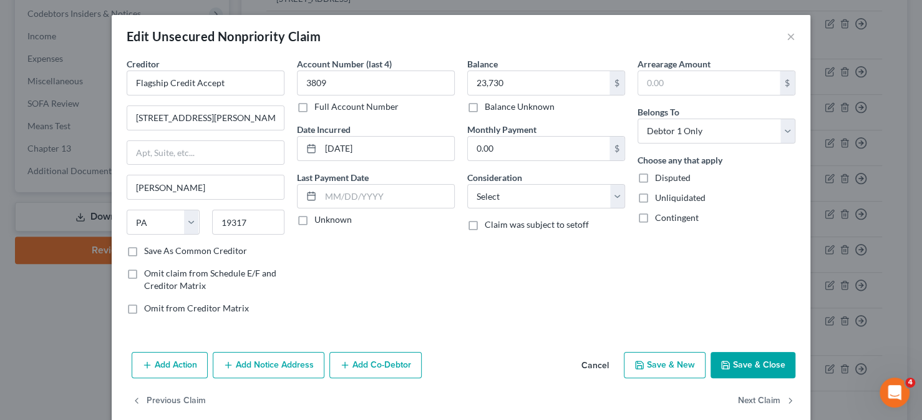
click at [750, 366] on button "Save & Close" at bounding box center [753, 365] width 85 height 26
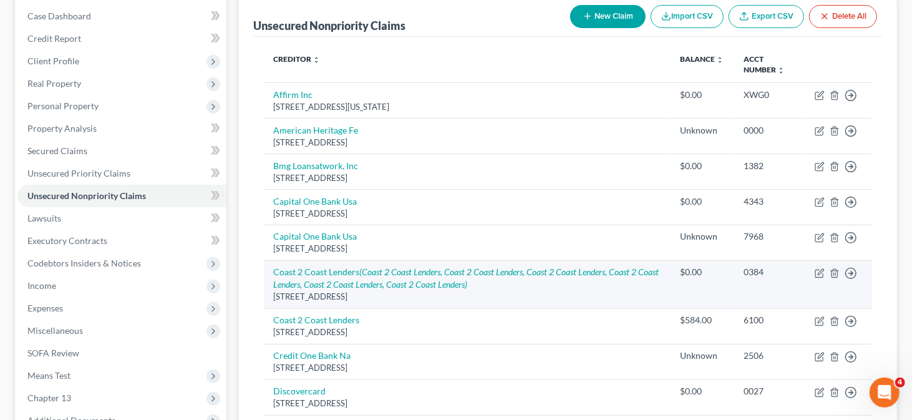
scroll to position [62, 0]
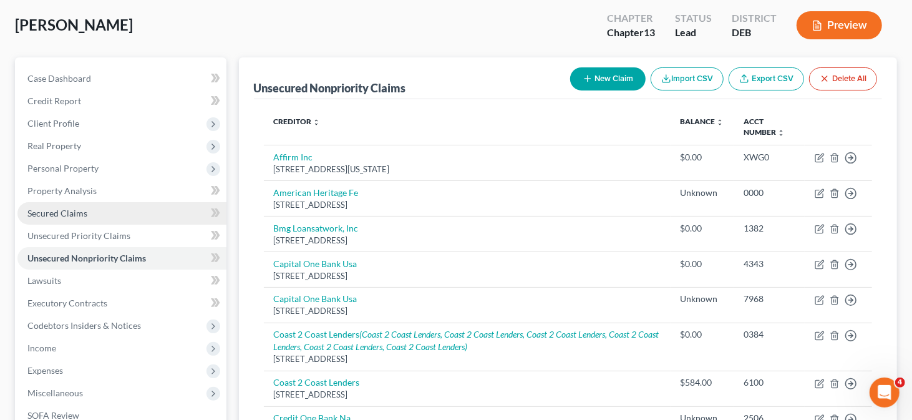
click at [95, 215] on link "Secured Claims" at bounding box center [121, 213] width 209 height 22
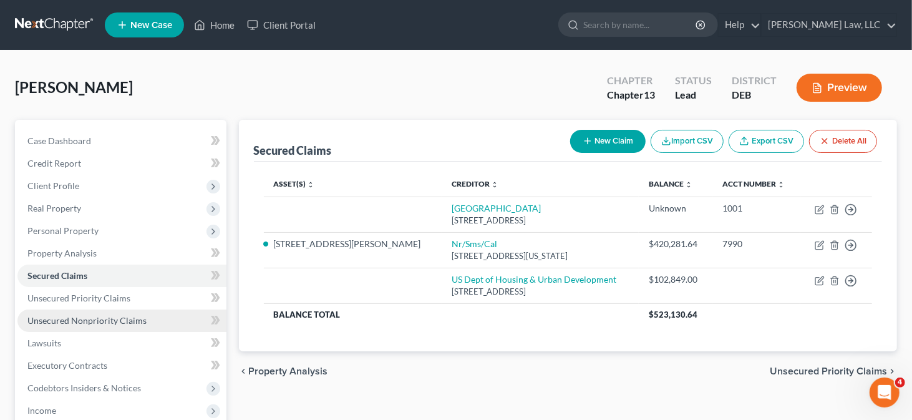
click at [54, 310] on link "Unsecured Nonpriority Claims" at bounding box center [121, 320] width 209 height 22
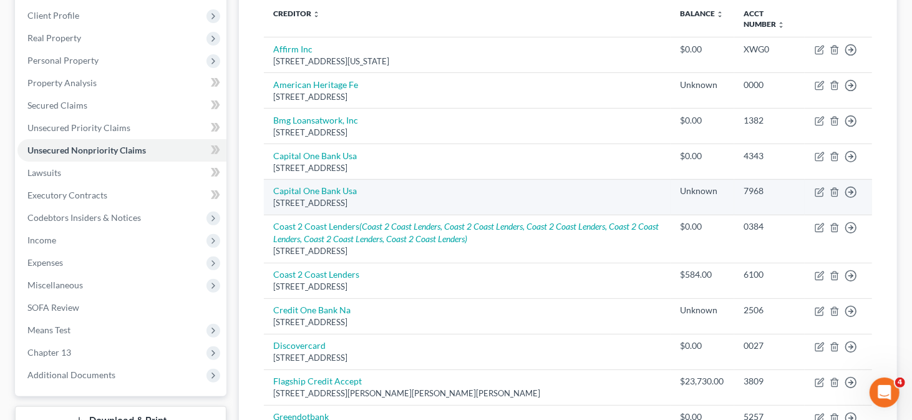
scroll to position [103, 0]
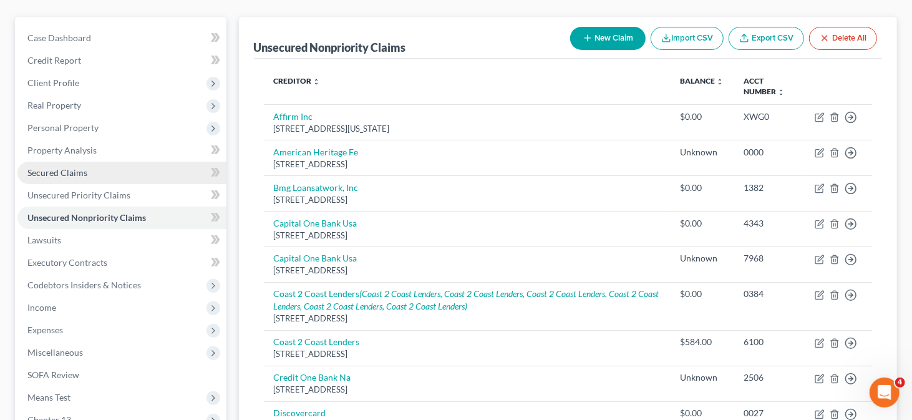
click at [104, 178] on link "Secured Claims" at bounding box center [121, 173] width 209 height 22
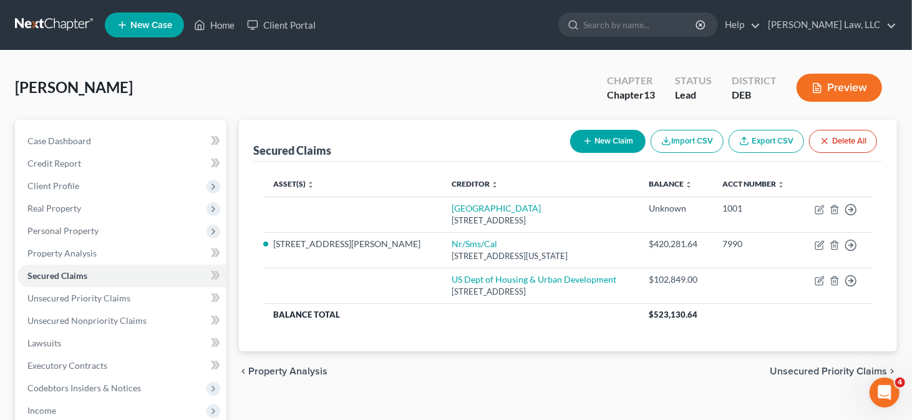
click at [587, 136] on icon "button" at bounding box center [588, 141] width 10 height 10
select select "0"
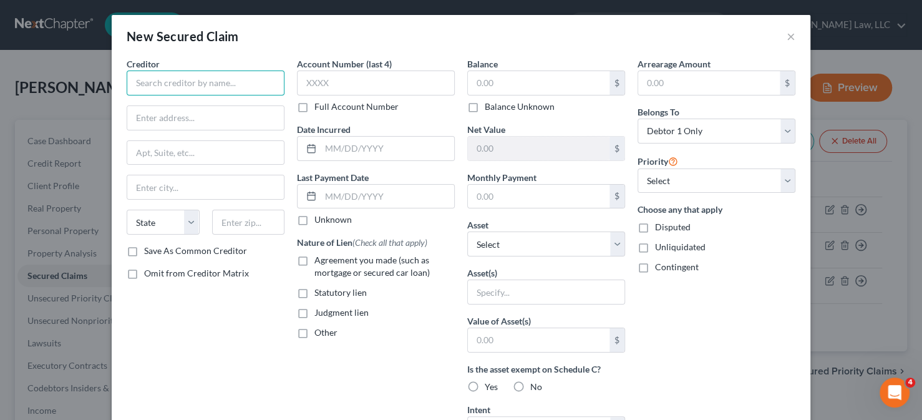
click at [251, 72] on input "text" at bounding box center [206, 82] width 158 height 25
type input "American Credit Acceptance"
type input "6"
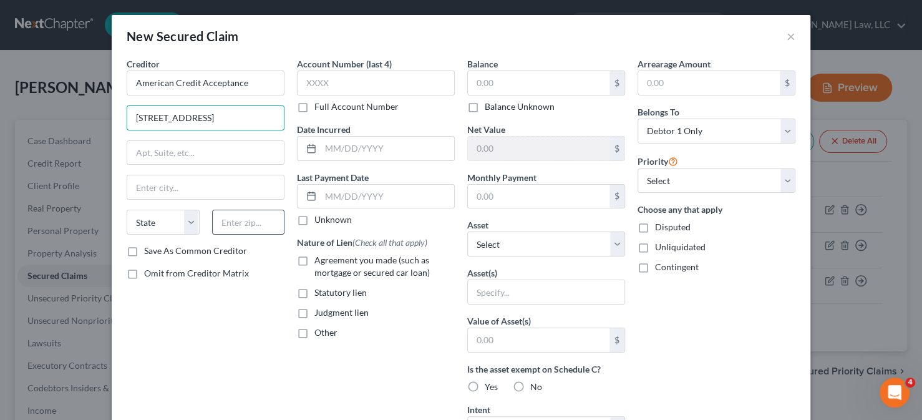
type input "[STREET_ADDRESS]"
click at [245, 216] on input "text" at bounding box center [248, 222] width 73 height 25
type input "29302"
click at [203, 160] on input "text" at bounding box center [205, 153] width 157 height 24
type input "[GEOGRAPHIC_DATA]"
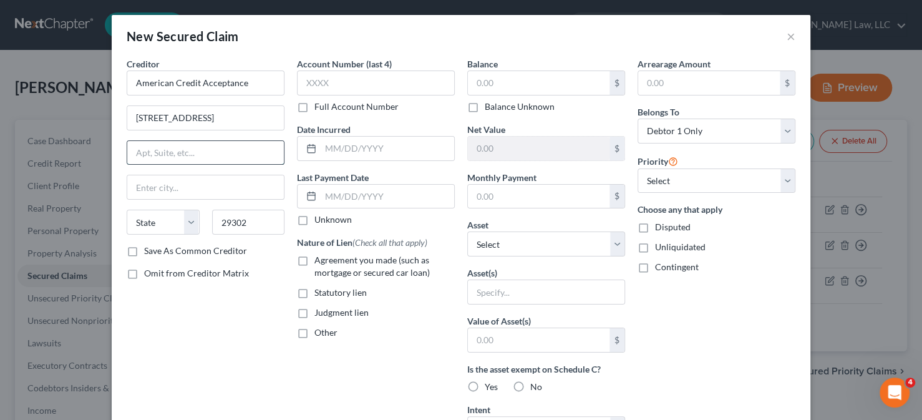
select select "42"
click at [209, 158] on input "text" at bounding box center [205, 153] width 157 height 24
click at [158, 308] on div "Creditor * American Credit Acceptance [STREET_ADDRESS][GEOGRAPHIC_DATA] [US_STA…" at bounding box center [205, 335] width 170 height 556
click at [185, 249] on label "Save As Common Creditor" at bounding box center [195, 251] width 103 height 12
click at [157, 249] on input "Save As Common Creditor" at bounding box center [153, 249] width 8 height 8
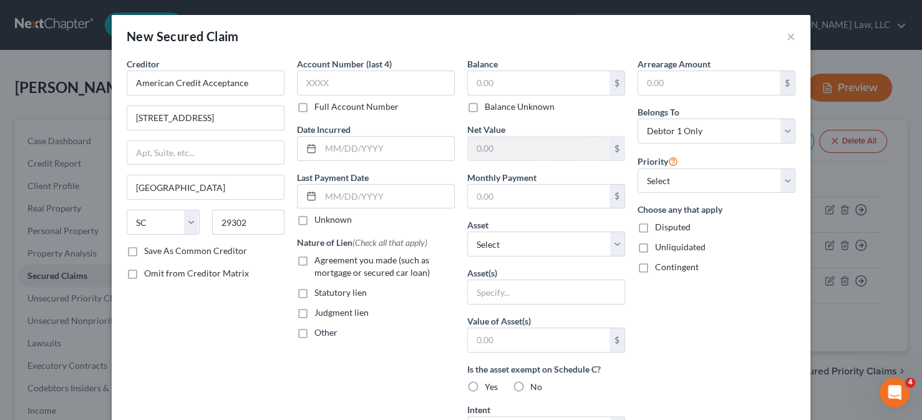
checkbox input "true"
click at [326, 79] on input "text" at bounding box center [376, 82] width 158 height 25
click at [347, 90] on input "text" at bounding box center [376, 82] width 158 height 25
type input "3809"
click at [486, 82] on input "text" at bounding box center [539, 83] width 142 height 24
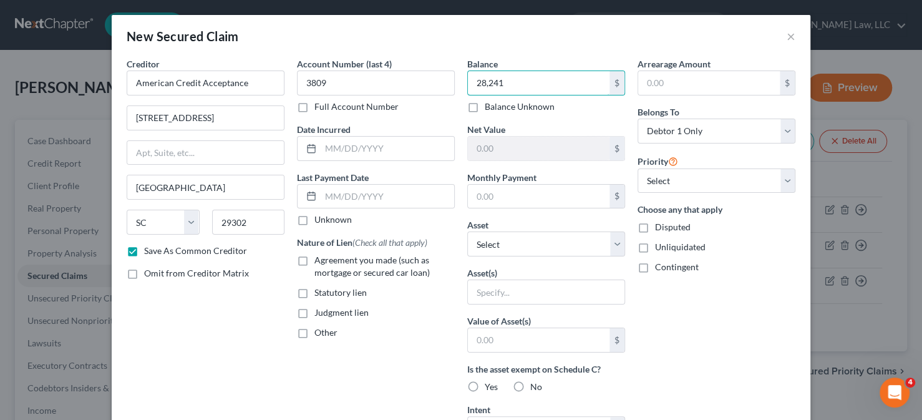
type input "28,241"
click at [314, 259] on label "Agreement you made (such as mortgage or secured car loan)" at bounding box center [384, 266] width 140 height 25
click at [319, 259] on input "Agreement you made (such as mortgage or secured car loan)" at bounding box center [323, 258] width 8 height 8
checkbox input "true"
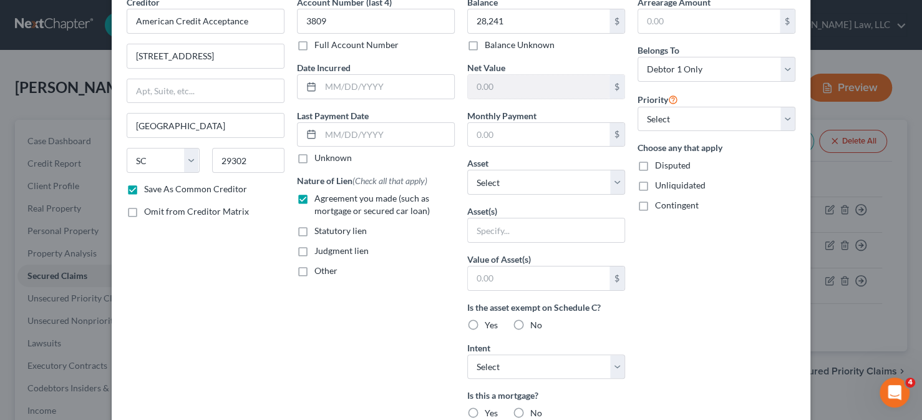
scroll to position [187, 0]
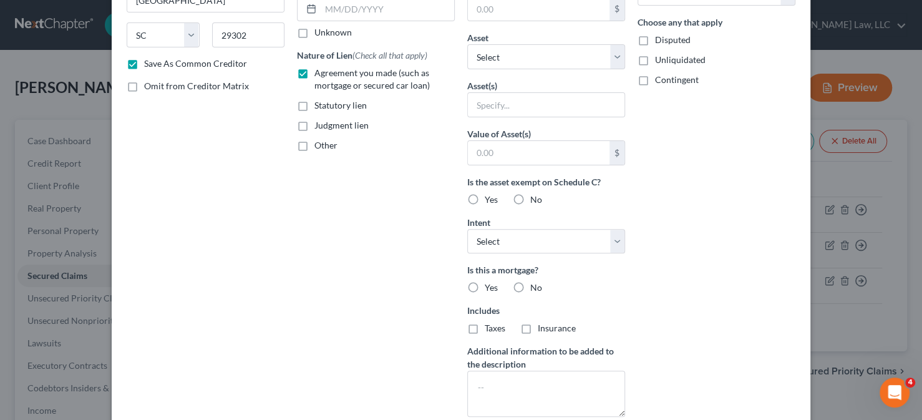
click at [530, 288] on label "No" at bounding box center [536, 287] width 12 height 12
click at [535, 288] on input "No" at bounding box center [539, 285] width 8 height 8
radio input "true"
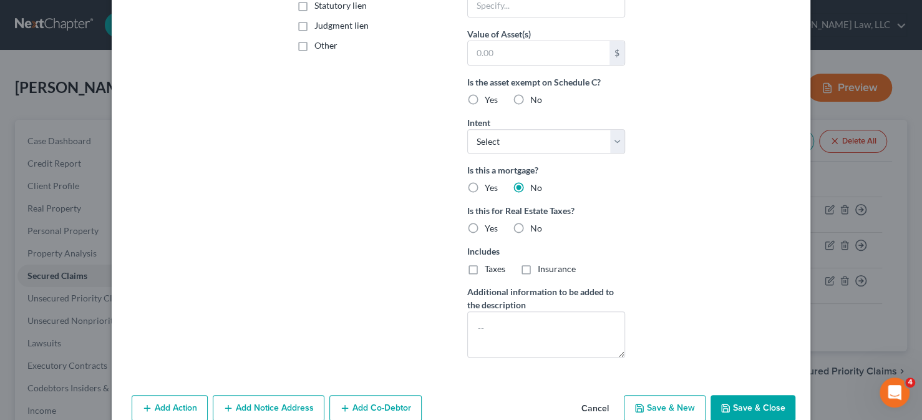
scroll to position [310, 0]
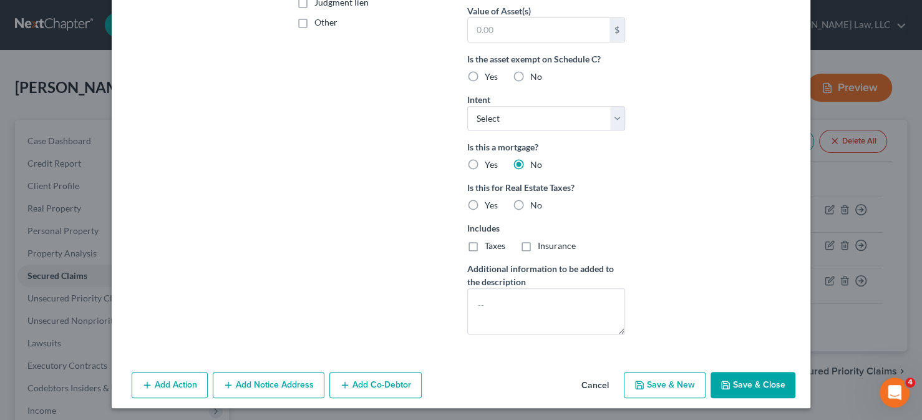
click at [530, 204] on label "No" at bounding box center [536, 205] width 12 height 12
click at [535, 204] on input "No" at bounding box center [539, 203] width 8 height 8
radio input "true"
click at [750, 382] on button "Save & Close" at bounding box center [753, 385] width 85 height 26
checkbox input "false"
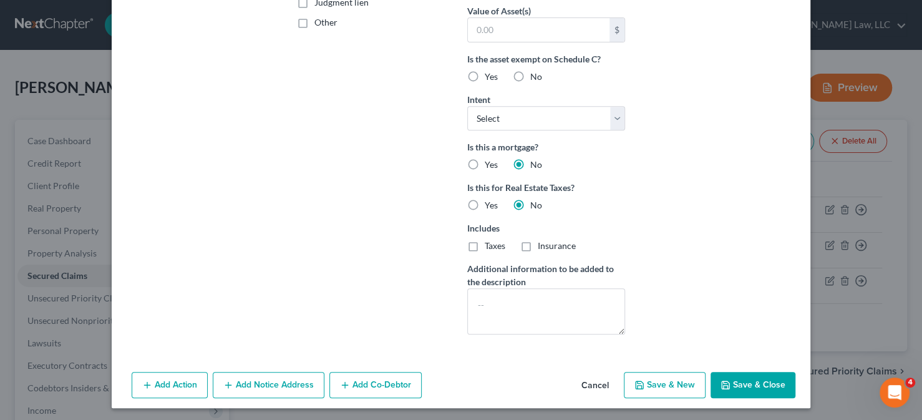
scroll to position [175, 0]
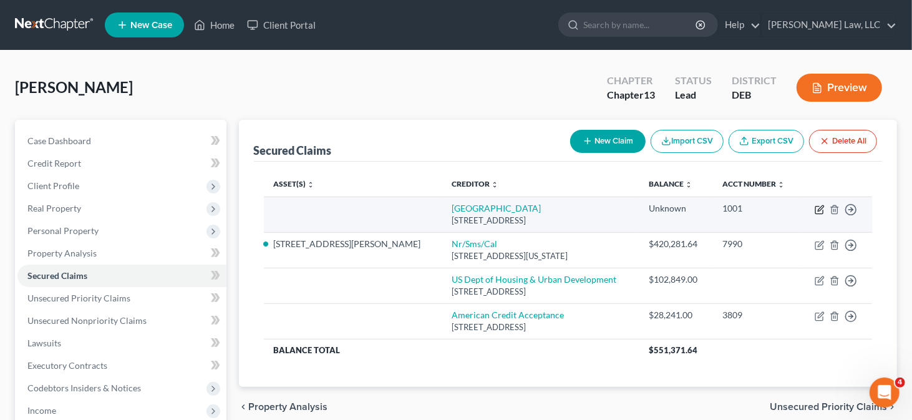
click at [817, 209] on icon "button" at bounding box center [820, 210] width 10 height 10
select select "45"
select select "0"
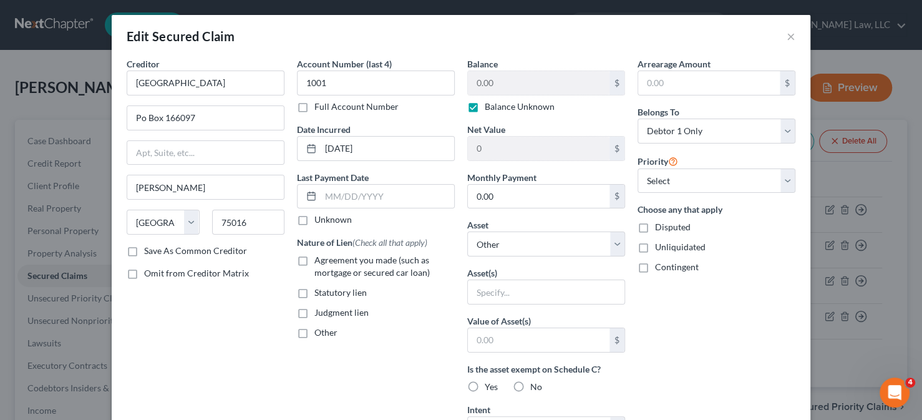
click at [495, 108] on label "Balance Unknown" at bounding box center [520, 106] width 70 height 12
click at [495, 108] on input "Balance Unknown" at bounding box center [494, 104] width 8 height 8
checkbox input "false"
click at [499, 89] on input "0.00" at bounding box center [539, 83] width 142 height 24
type input "38,141.43"
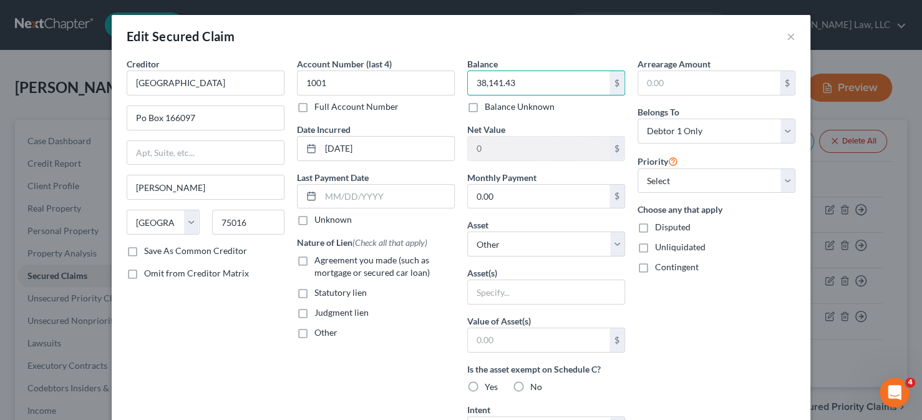
click at [323, 270] on span "Agreement you made (such as mortgage or secured car loan)" at bounding box center [371, 266] width 115 height 23
click at [323, 262] on input "Agreement you made (such as mortgage or secured car loan)" at bounding box center [323, 258] width 8 height 8
checkbox input "true"
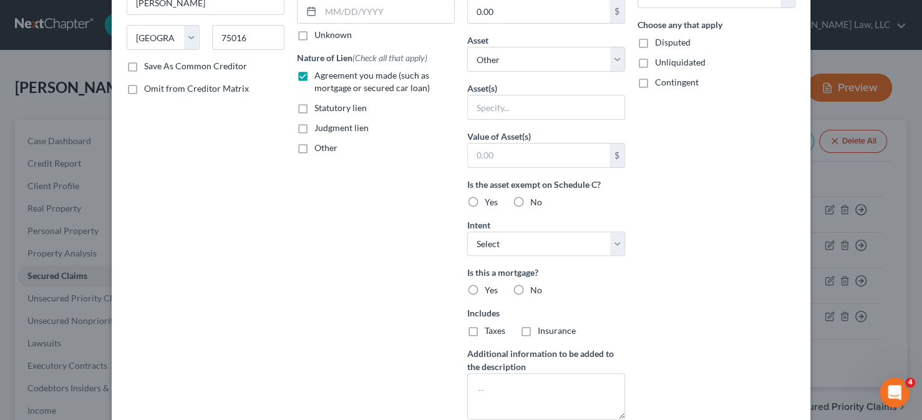
scroll to position [187, 0]
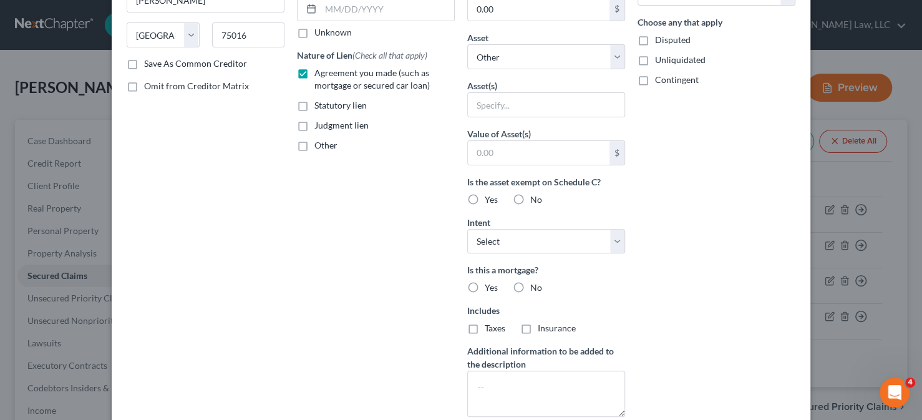
click at [530, 283] on label "No" at bounding box center [536, 287] width 12 height 12
click at [535, 283] on input "No" at bounding box center [539, 285] width 8 height 8
radio input "true"
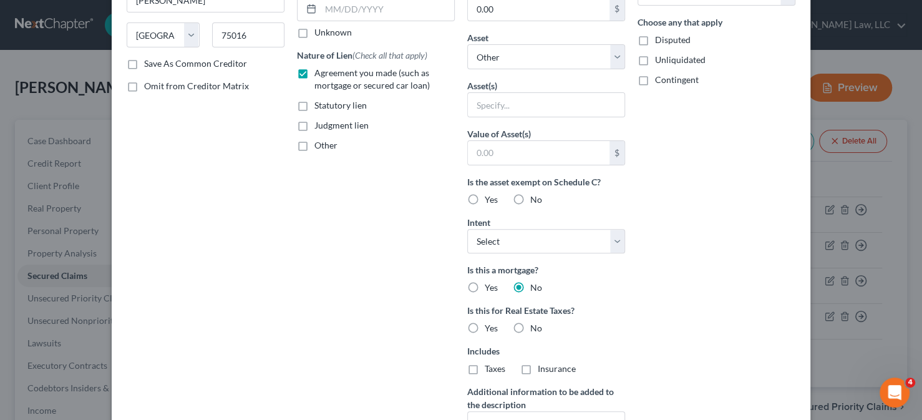
click at [530, 325] on label "No" at bounding box center [536, 328] width 12 height 12
click at [535, 325] on input "No" at bounding box center [539, 326] width 8 height 8
radio input "true"
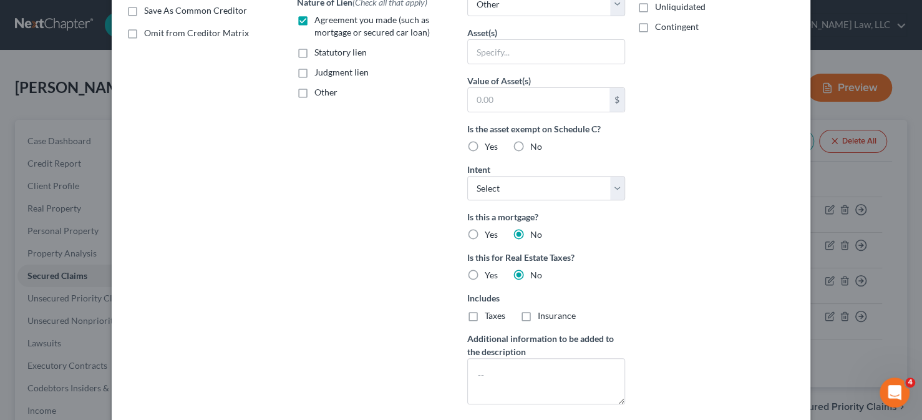
scroll to position [312, 0]
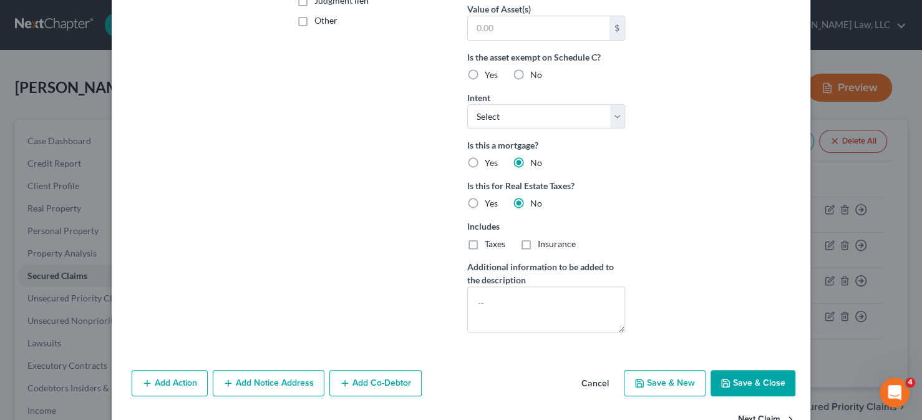
click at [765, 382] on button "Save & Close" at bounding box center [753, 383] width 85 height 26
select select
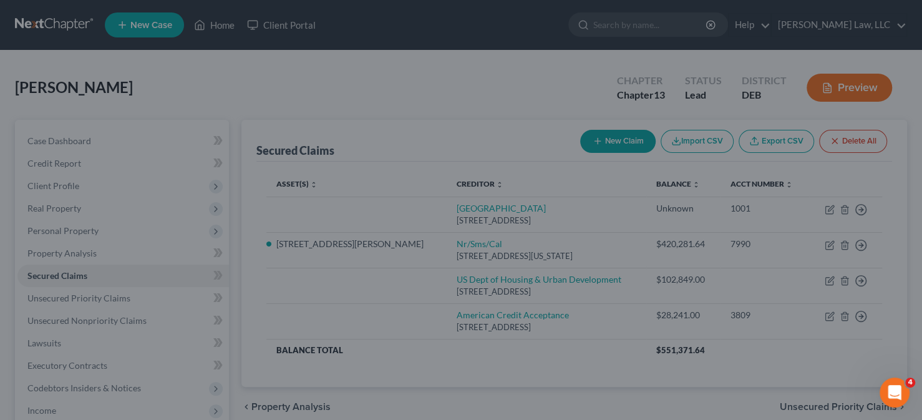
scroll to position [210, 0]
type input "0"
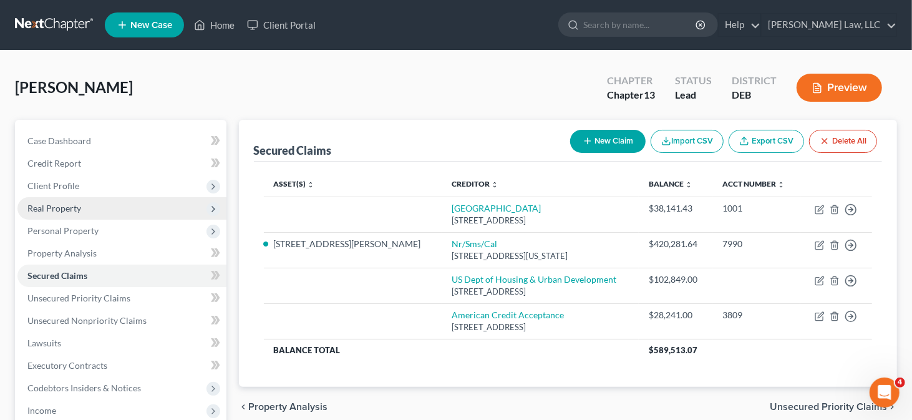
click at [91, 212] on span "Real Property" at bounding box center [121, 208] width 209 height 22
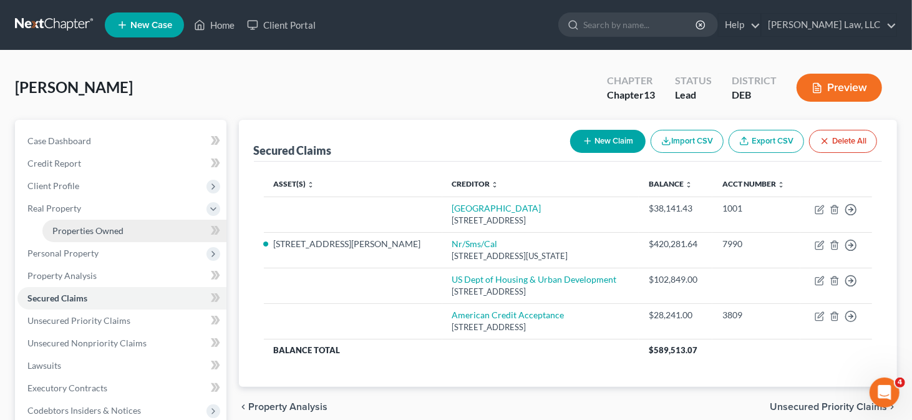
click at [91, 226] on span "Properties Owned" at bounding box center [87, 230] width 71 height 11
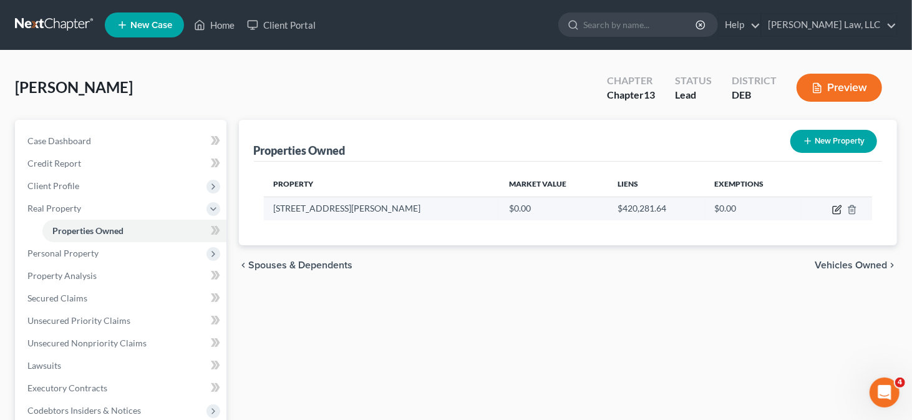
click at [836, 211] on icon "button" at bounding box center [837, 210] width 10 height 10
select select "7"
select select "1"
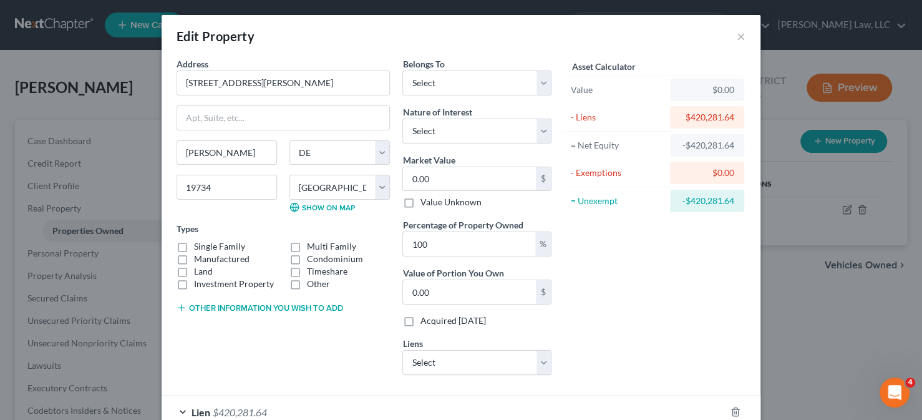
click at [208, 246] on label "Single Family" at bounding box center [219, 246] width 51 height 12
click at [207, 246] on input "Single Family" at bounding box center [203, 244] width 8 height 8
checkbox input "true"
click at [502, 84] on select "Select Debtor 1 Only Debtor 2 Only Debtor 1 And Debtor 2 Only At Least One Of T…" at bounding box center [476, 82] width 149 height 25
click at [465, 89] on select "Select Debtor 1 Only Debtor 2 Only Debtor 1 And Debtor 2 Only At Least One Of T…" at bounding box center [476, 82] width 149 height 25
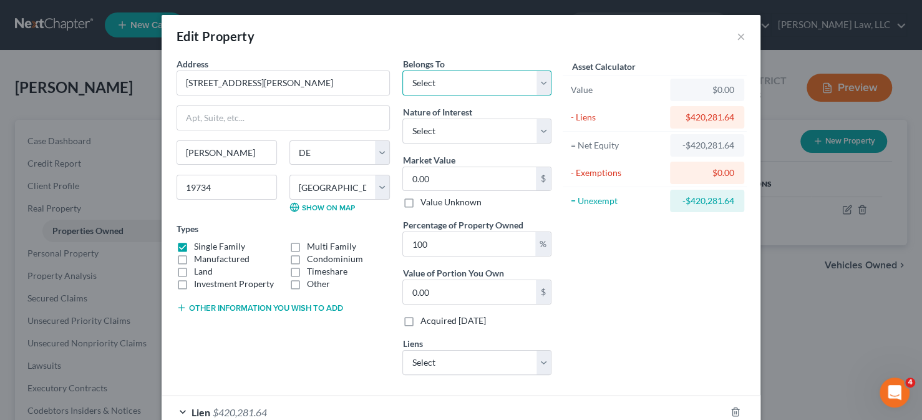
select select "0"
click at [402, 70] on select "Select Debtor 1 Only Debtor 2 Only Debtor 1 And Debtor 2 Only At Least One Of T…" at bounding box center [476, 82] width 149 height 25
click at [433, 132] on select "Select Fee Simple Joint Tenant Life Estate Equitable Interest Future Interest T…" at bounding box center [476, 131] width 149 height 25
select select "0"
click at [402, 119] on select "Select Fee Simple Joint Tenant Life Estate Equitable Interest Future Interest T…" at bounding box center [476, 131] width 149 height 25
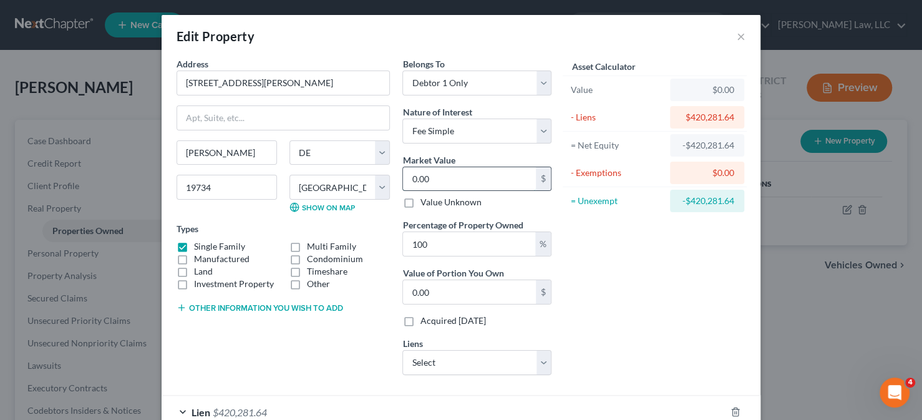
click at [432, 175] on input "0.00" at bounding box center [469, 179] width 133 height 24
type input "5"
type input "5.00"
type input "54"
type input "54.00"
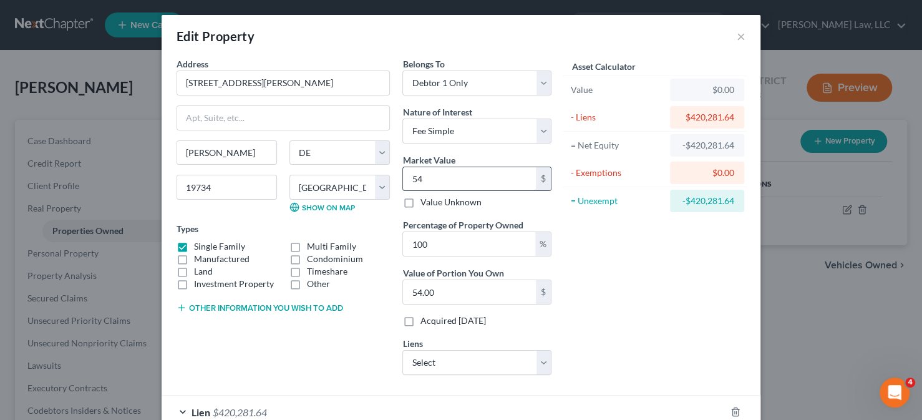
type input "542"
type input "542.00"
type input "5426"
type input "5,426.00"
type input "5,4260"
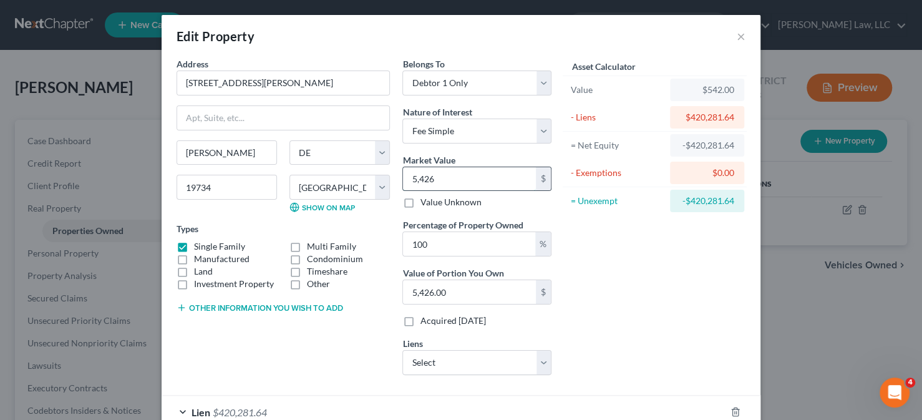
type input "54,260.00"
type input "54,2600"
type input "542,600.00"
type input "542,600"
click at [440, 369] on select "Select [GEOGRAPHIC_DATA] - $38,141.43 US Dept of Housing & Urban Development - …" at bounding box center [476, 362] width 149 height 25
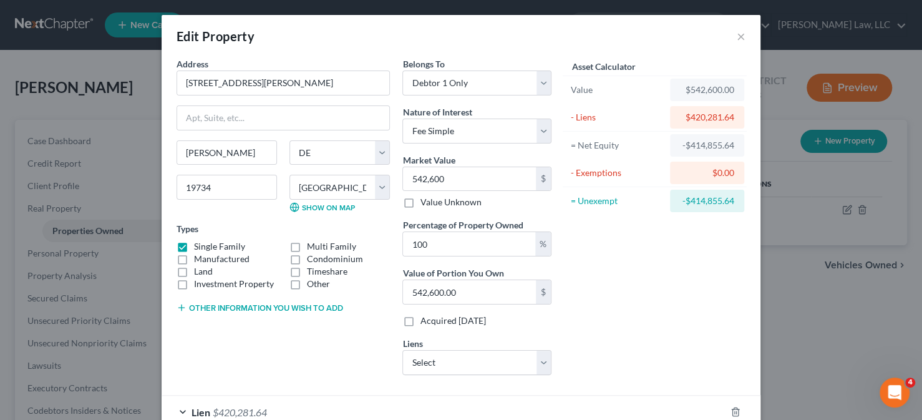
click at [621, 230] on div "Asset Calculator Value $542,600.00 - Liens $420,281.64 = Net Equity -$414,855.6…" at bounding box center [655, 221] width 194 height 328
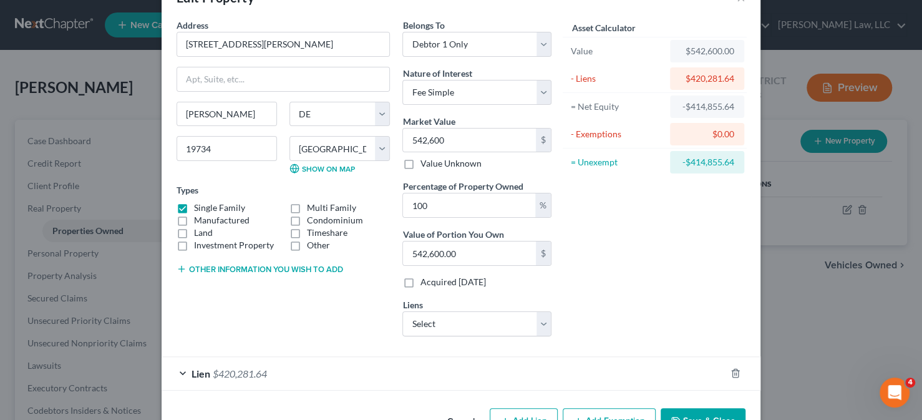
scroll to position [75, 0]
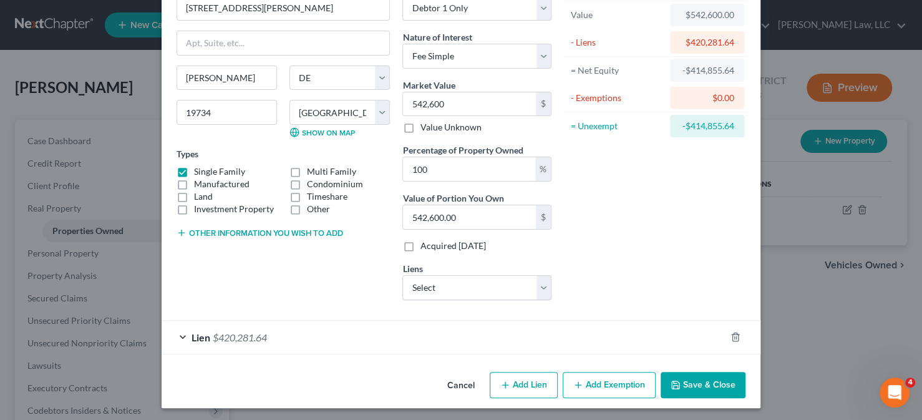
click at [590, 235] on div "Asset Calculator Value $542,600.00 - Liens $420,281.64 = Net Equity -$414,855.6…" at bounding box center [655, 147] width 194 height 328
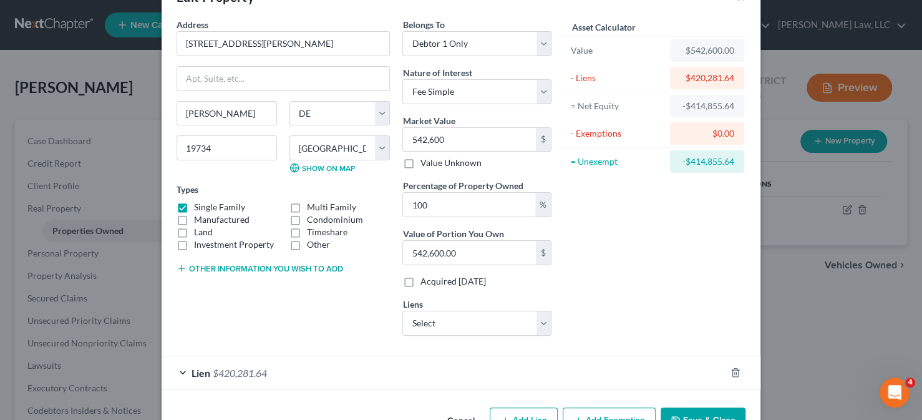
scroll to position [12, 0]
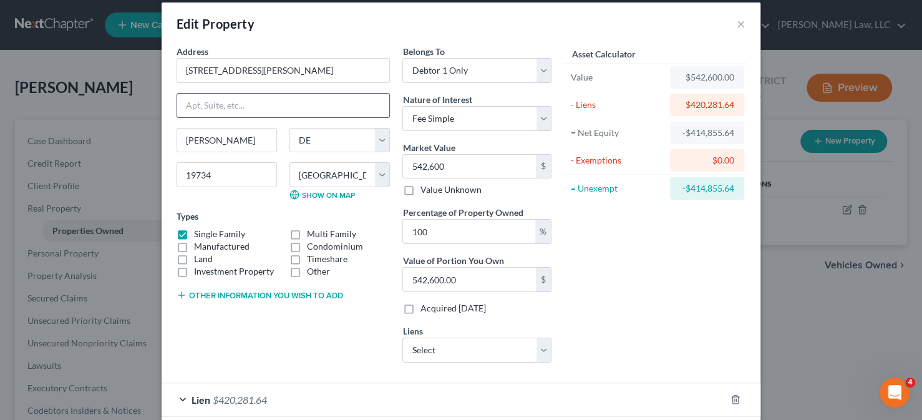
click at [236, 106] on input "text" at bounding box center [283, 106] width 212 height 24
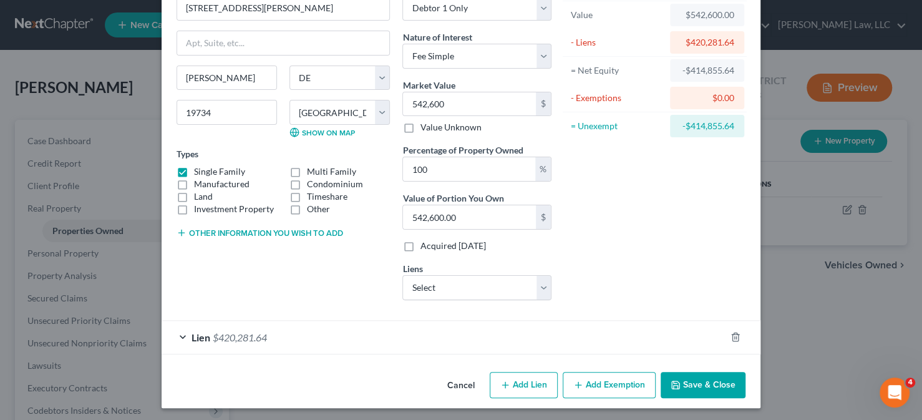
click at [669, 390] on button "Save & Close" at bounding box center [703, 385] width 85 height 26
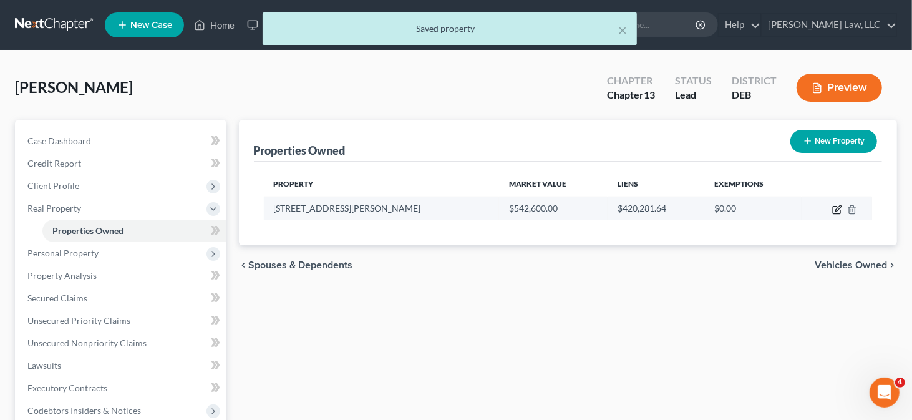
click at [832, 208] on icon "button" at bounding box center [837, 210] width 10 height 10
select select "7"
select select "1"
select select "0"
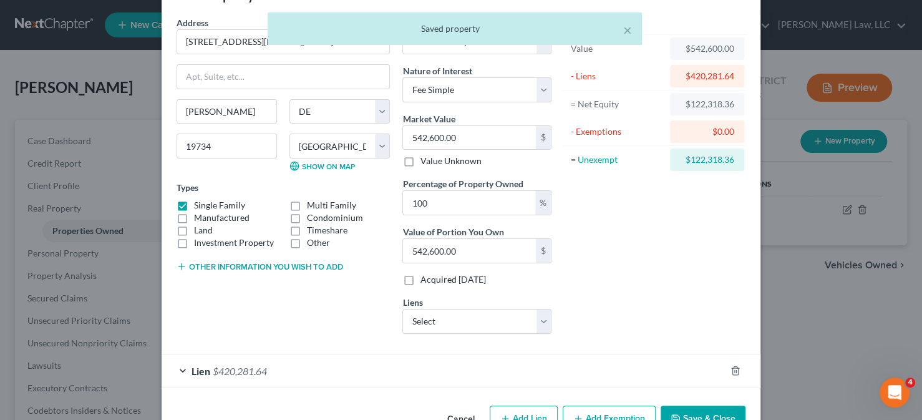
scroll to position [62, 0]
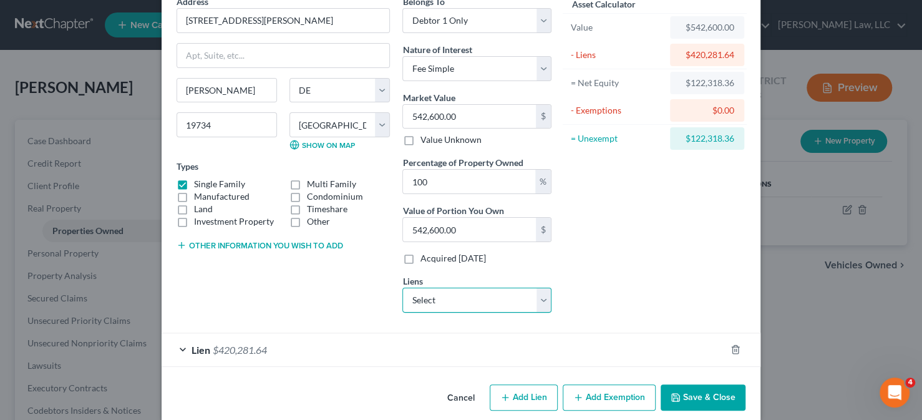
click at [537, 294] on select "Select [GEOGRAPHIC_DATA] - $38,141.43 US Dept of Housing & Urban Development - …" at bounding box center [476, 300] width 149 height 25
select select "1"
click at [402, 288] on select "Select [GEOGRAPHIC_DATA] - $38,141.43 US Dept of Housing & Urban Development - …" at bounding box center [476, 300] width 149 height 25
select select
select select "39"
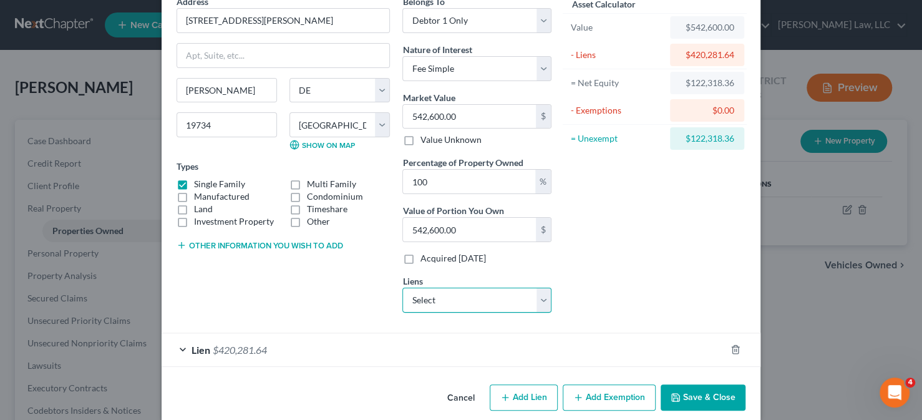
select select "0"
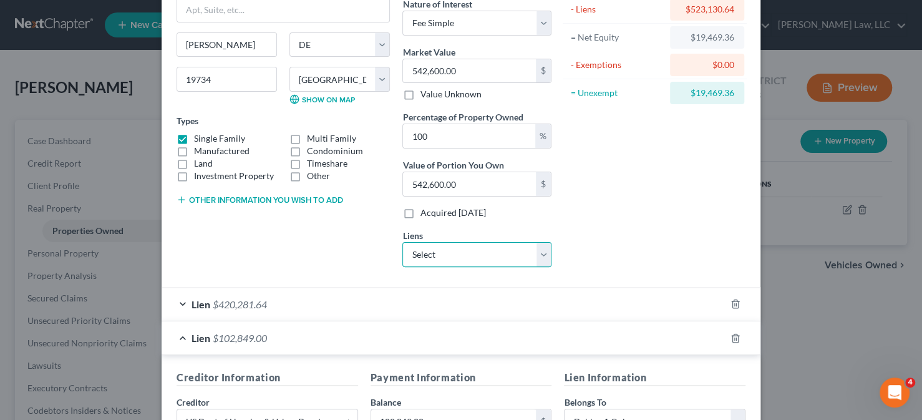
scroll to position [71, 0]
